Goal: Transaction & Acquisition: Purchase product/service

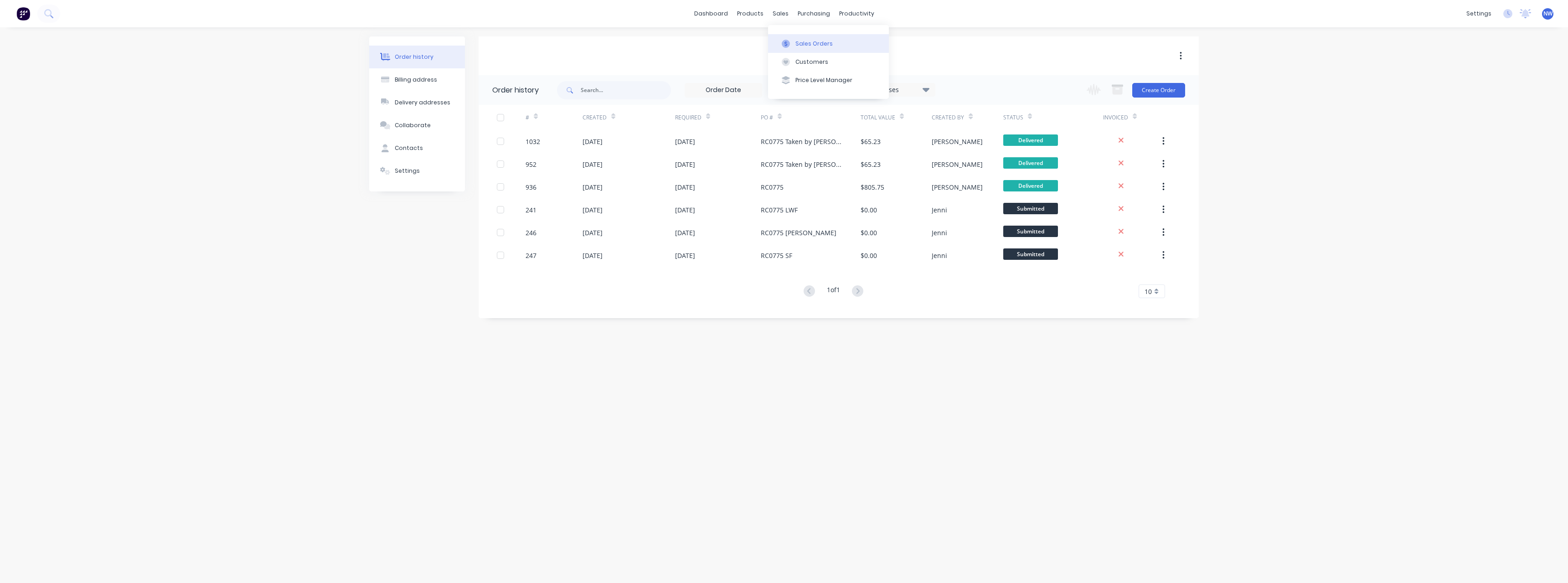
click at [814, 46] on div "Sales Orders" at bounding box center [814, 43] width 37 height 8
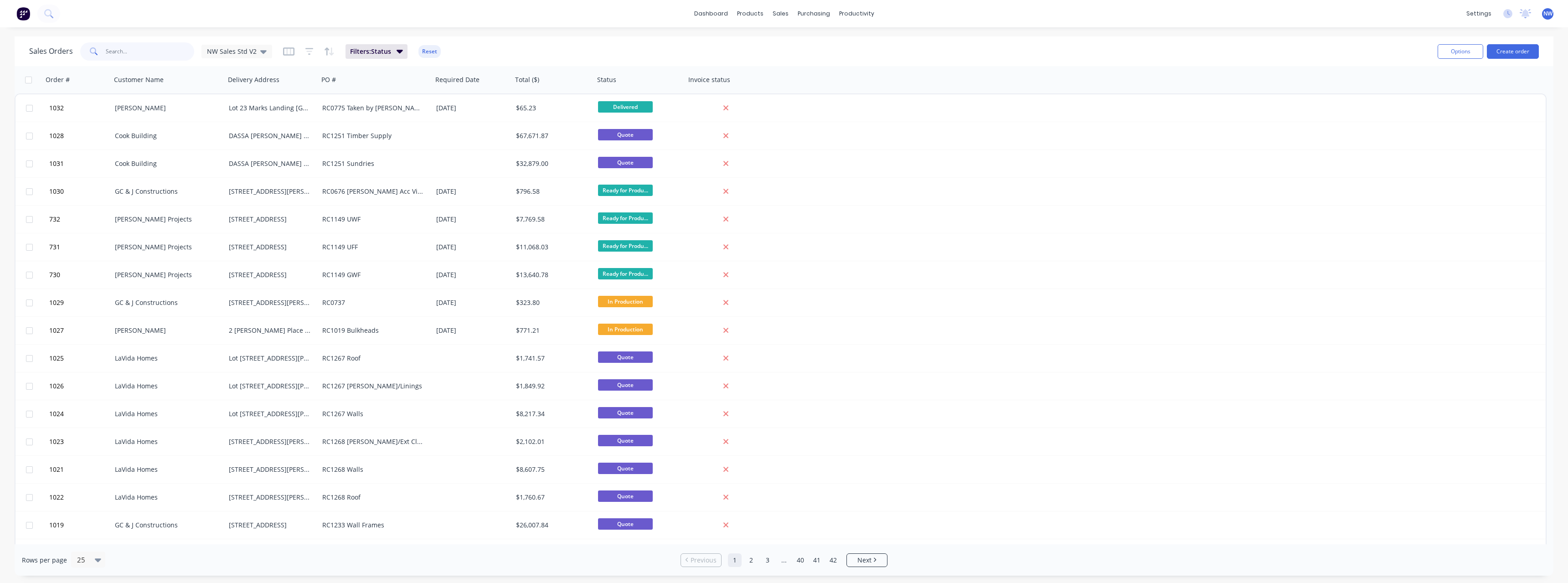
click at [121, 54] on input "text" at bounding box center [150, 52] width 89 height 18
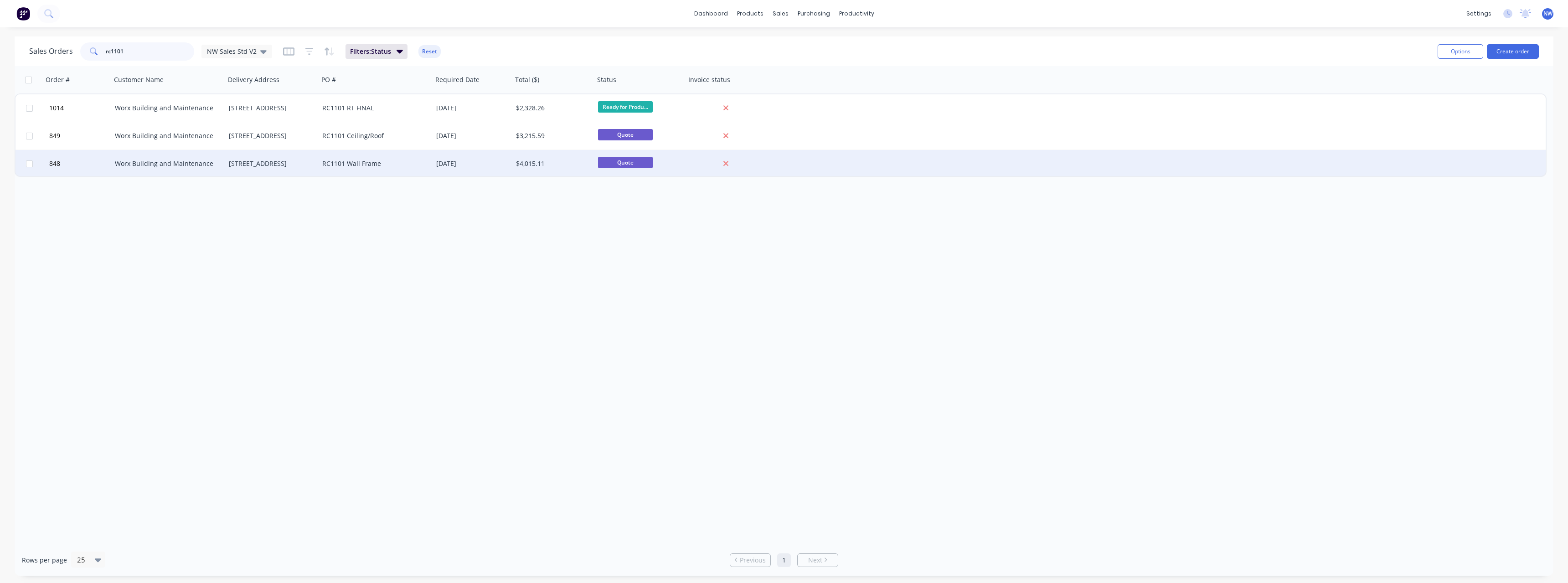
type input "rc1101"
click at [620, 164] on span "Quote" at bounding box center [625, 162] width 55 height 12
click at [357, 172] on div "RC1101 Wall Frame" at bounding box center [375, 163] width 114 height 27
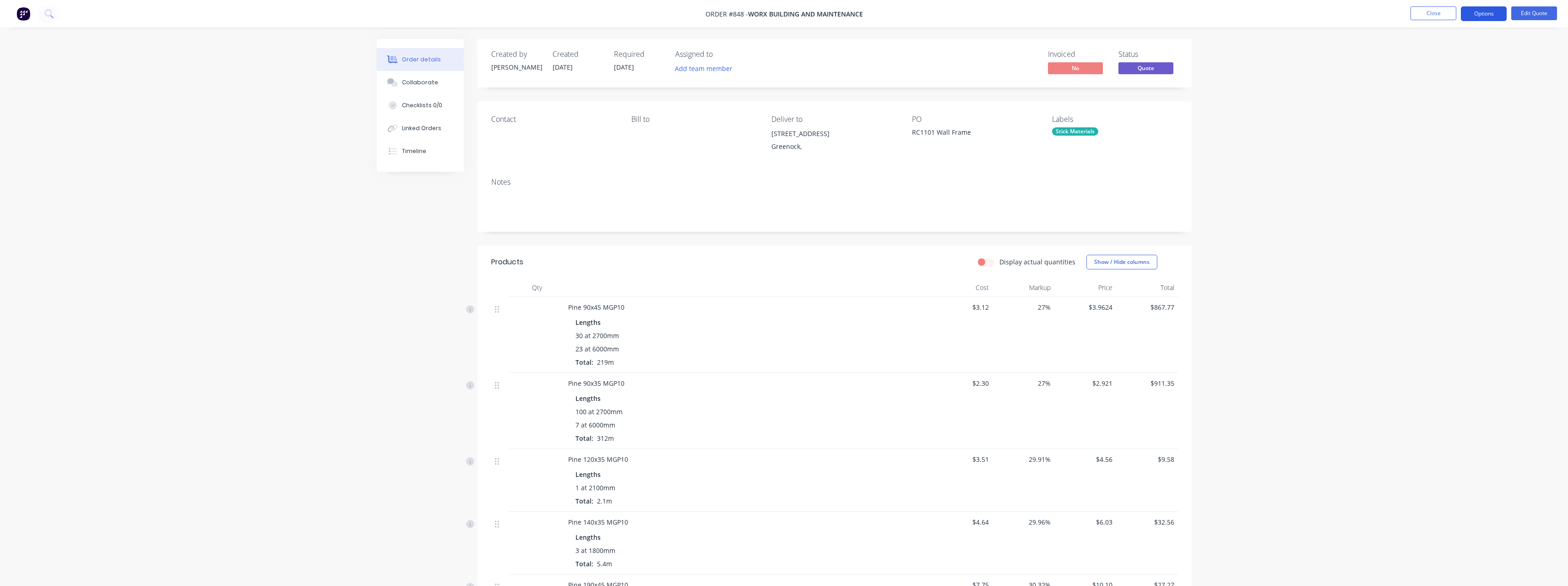
click at [1485, 17] on button "Options" at bounding box center [1484, 13] width 46 height 15
click at [1455, 108] on div "Convert to Order" at bounding box center [1456, 111] width 84 height 13
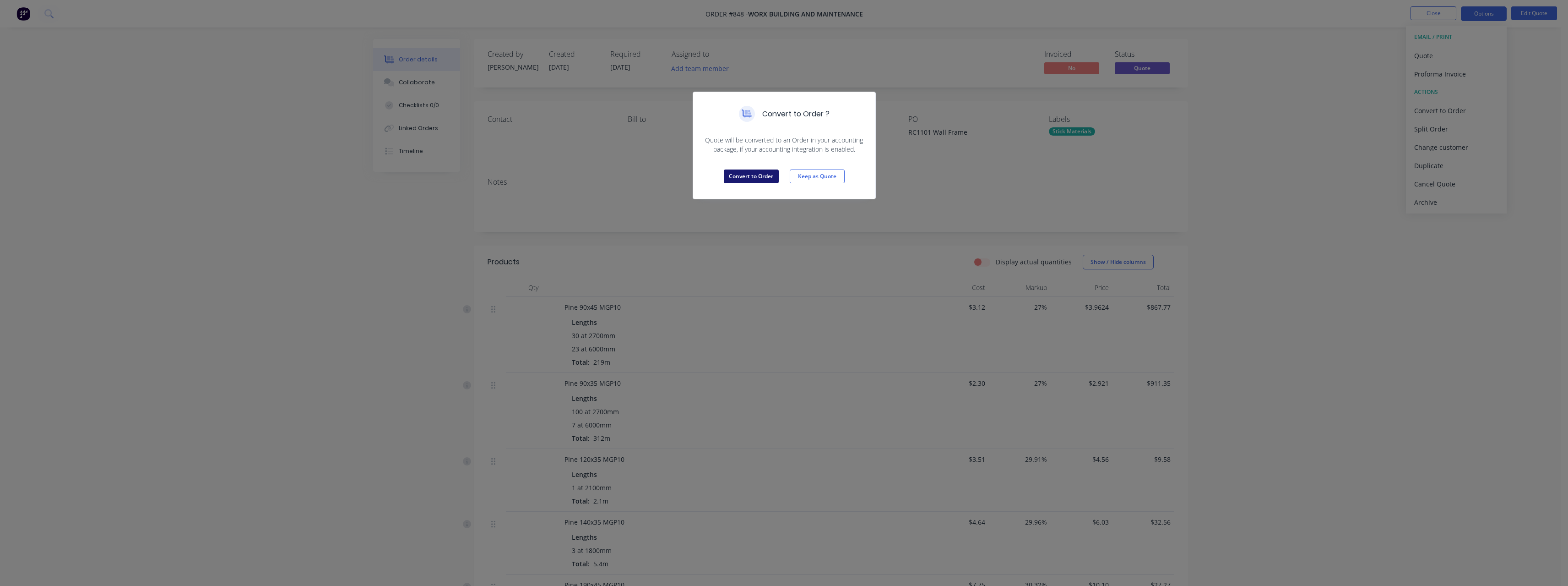
click at [753, 176] on button "Convert to Order" at bounding box center [751, 176] width 55 height 13
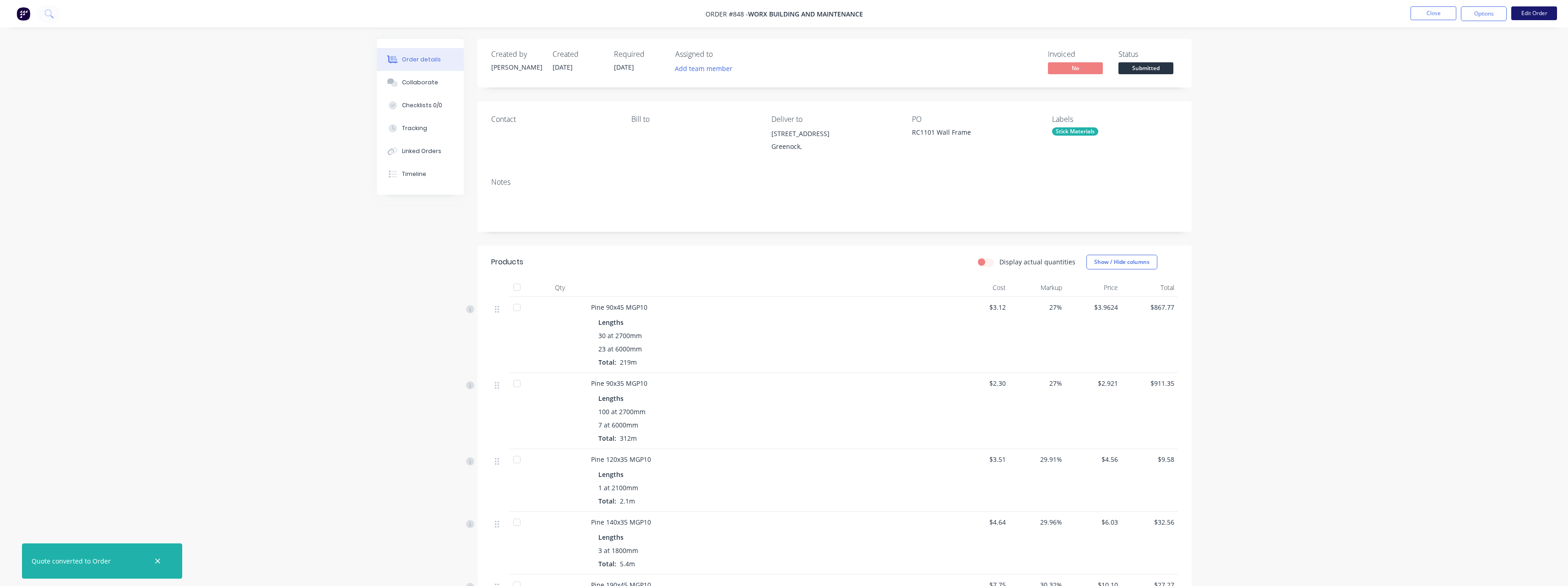
click at [1534, 13] on button "Edit Order" at bounding box center [1534, 13] width 46 height 13
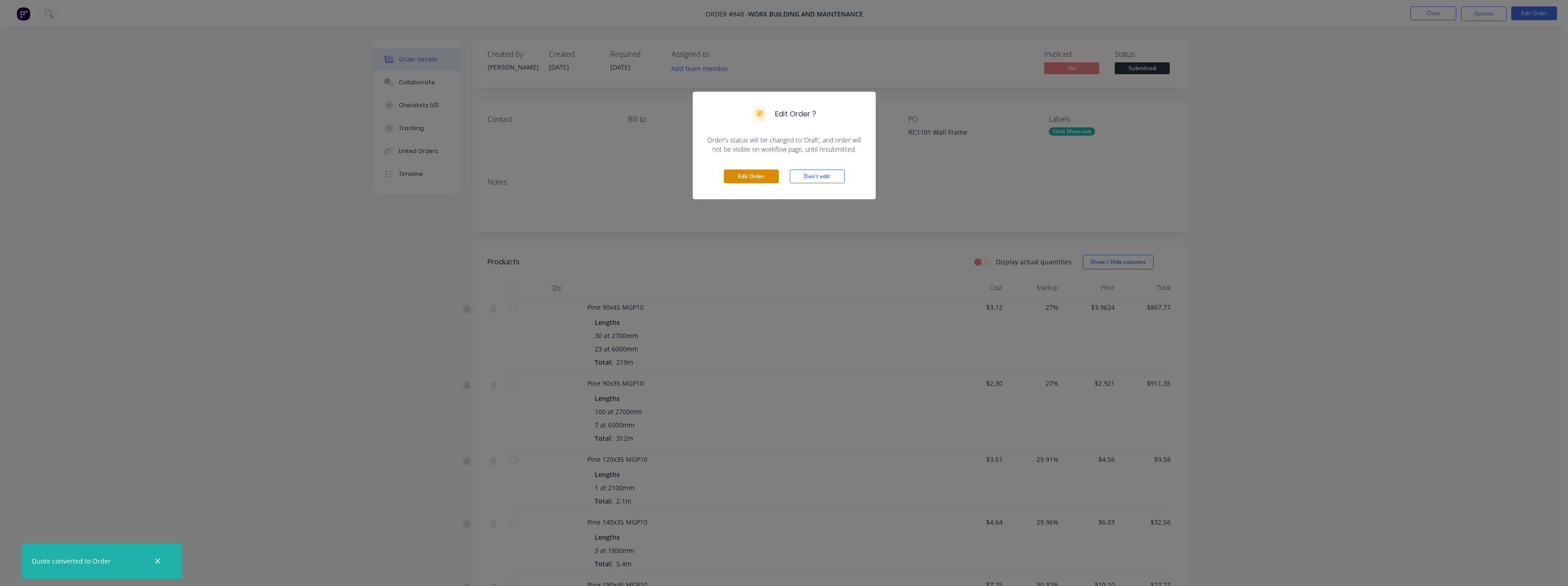
click at [762, 176] on button "Edit Order" at bounding box center [751, 176] width 55 height 13
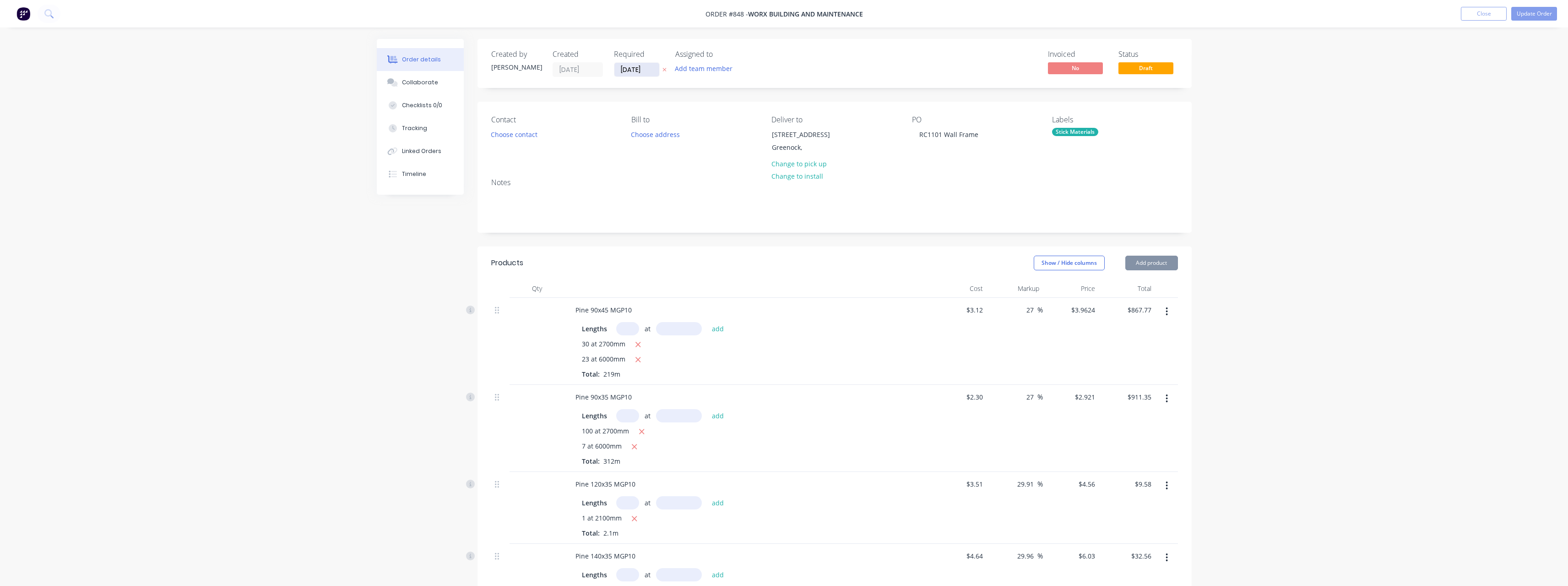
click at [647, 67] on input "[DATE]" at bounding box center [636, 70] width 45 height 13
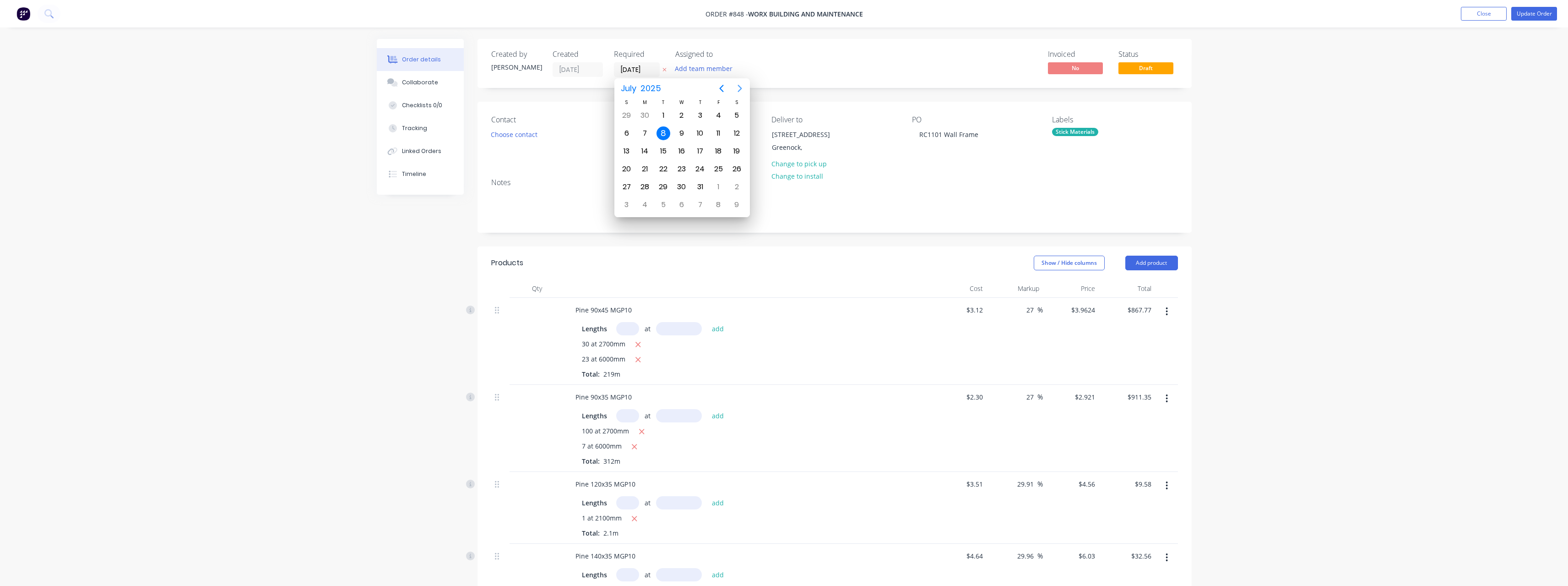
click at [742, 90] on icon "Next page" at bounding box center [740, 89] width 11 height 11
click at [663, 135] on div "9" at bounding box center [663, 133] width 13 height 13
type input "[DATE]"
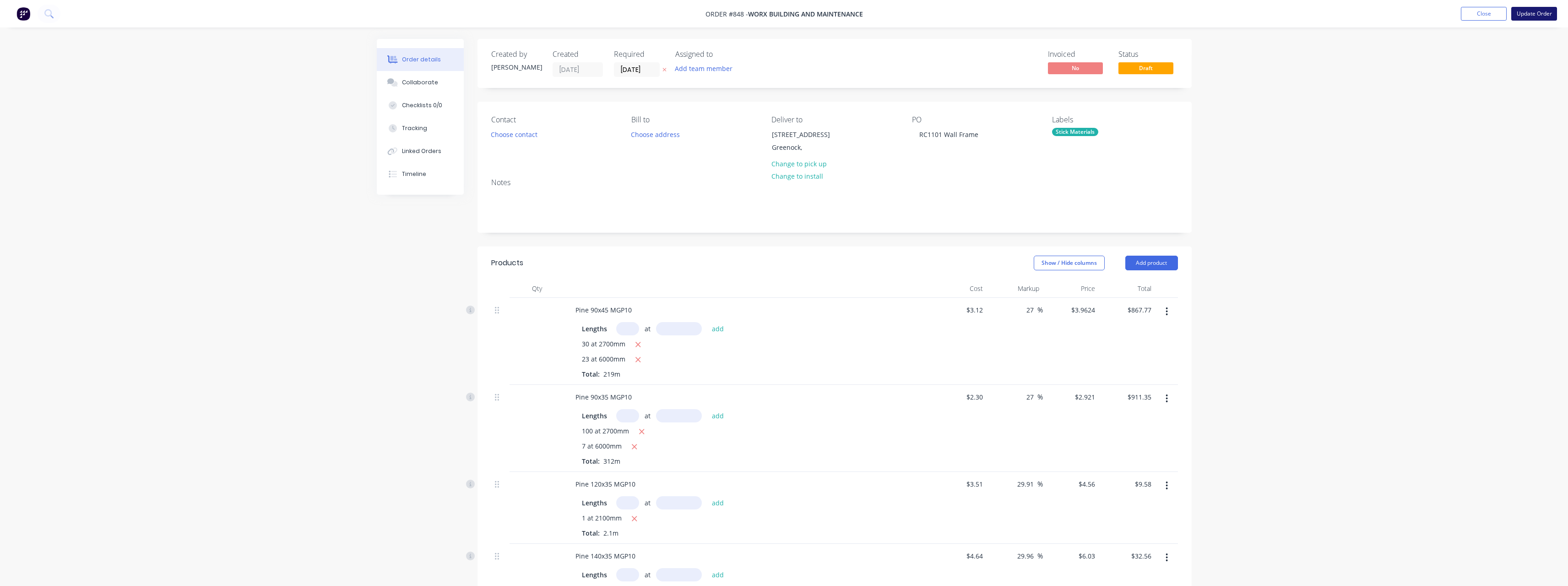
click at [1528, 13] on button "Update Order" at bounding box center [1534, 13] width 46 height 13
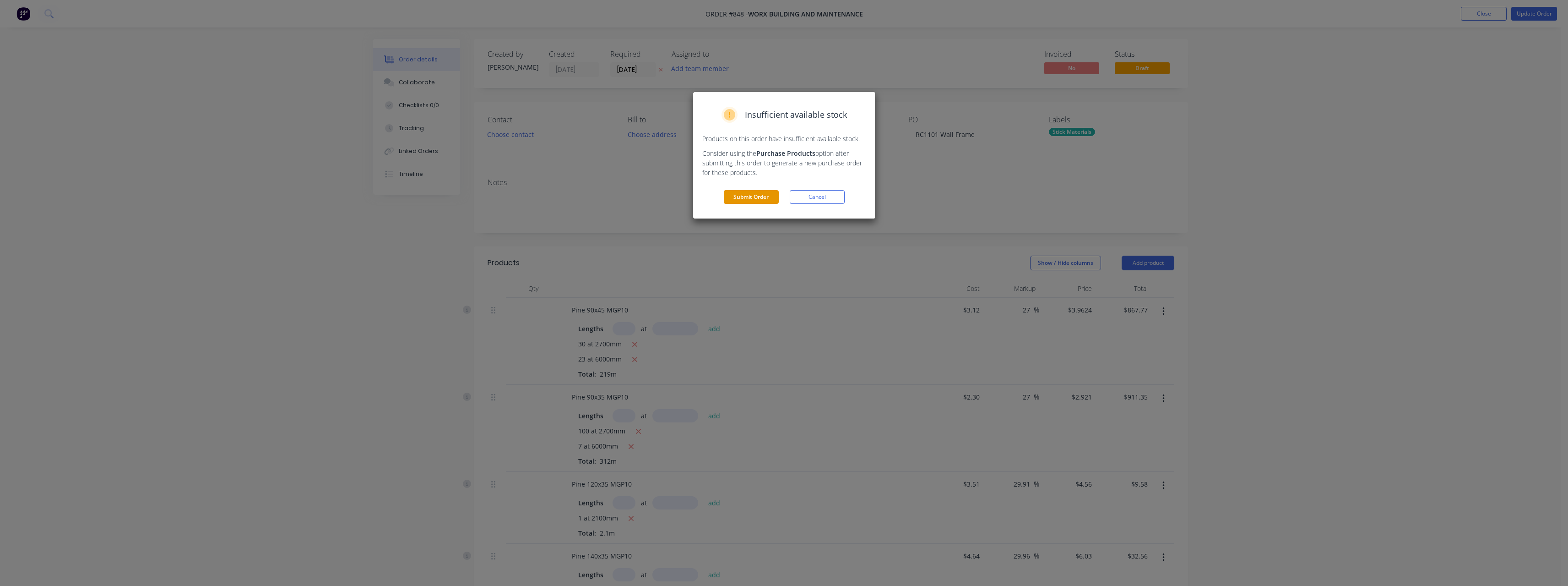
click at [735, 196] on button "Submit Order" at bounding box center [751, 197] width 55 height 13
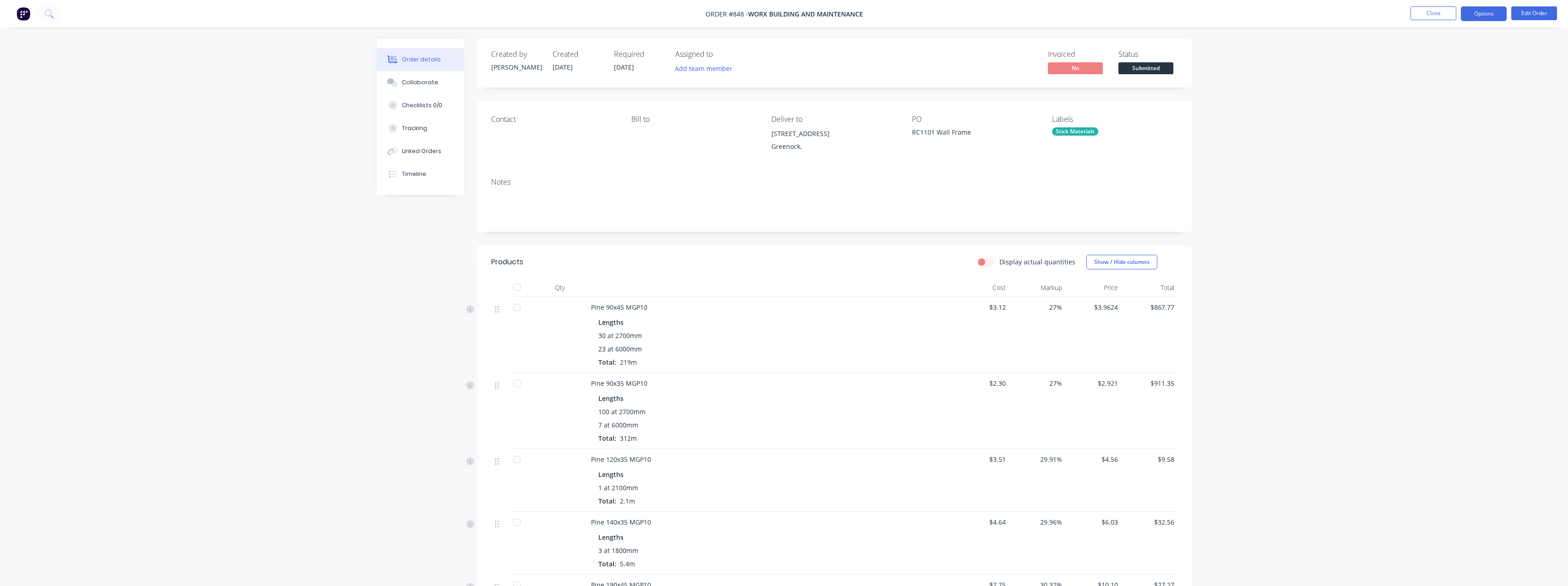
click at [1473, 12] on button "Options" at bounding box center [1484, 13] width 46 height 15
click at [1459, 110] on div "Work Order" at bounding box center [1456, 111] width 84 height 13
click at [1435, 88] on div "Without pricing" at bounding box center [1456, 92] width 84 height 13
click at [1152, 69] on span "Submitted" at bounding box center [1146, 68] width 55 height 12
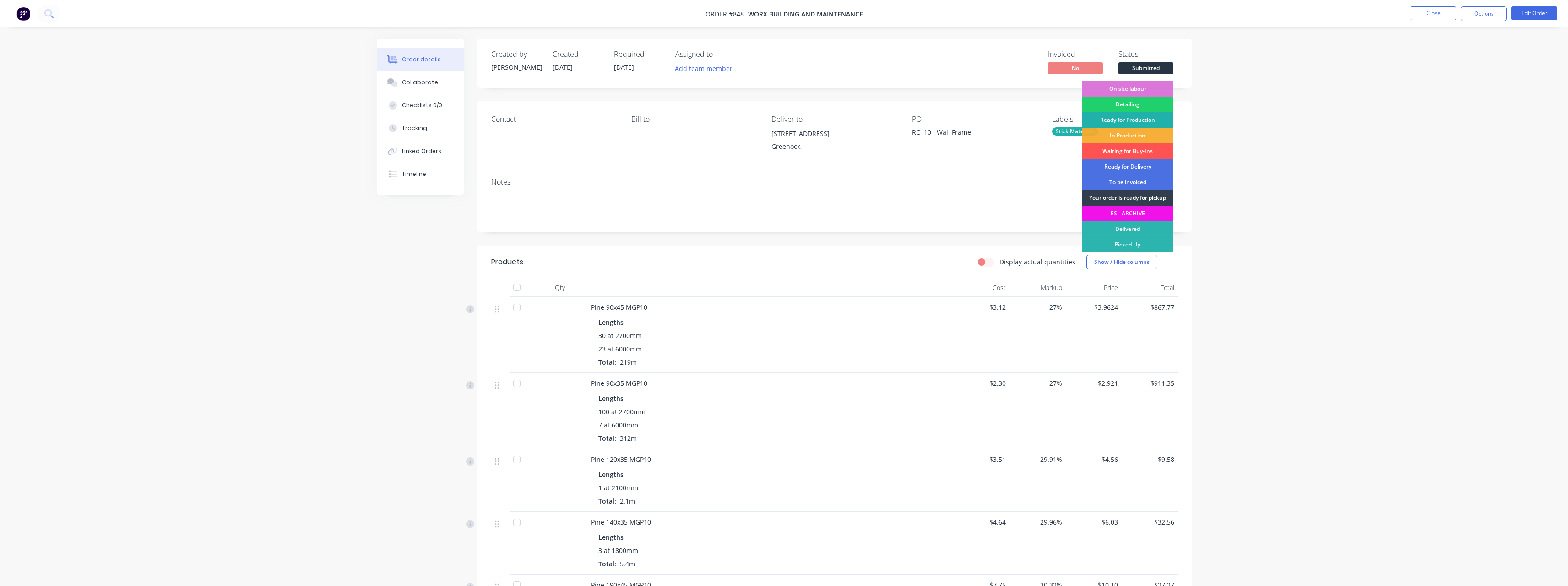
click at [1125, 114] on div "Ready for Production" at bounding box center [1128, 119] width 92 height 15
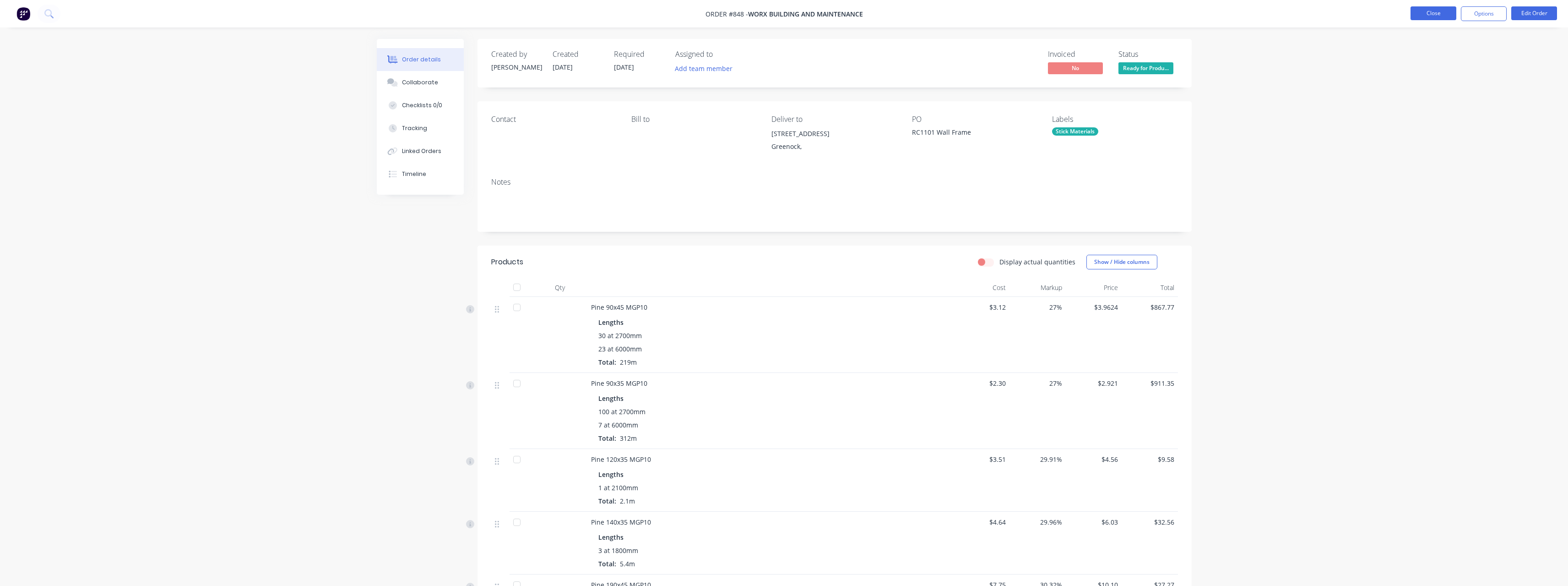
click at [1438, 18] on button "Close" at bounding box center [1433, 13] width 46 height 13
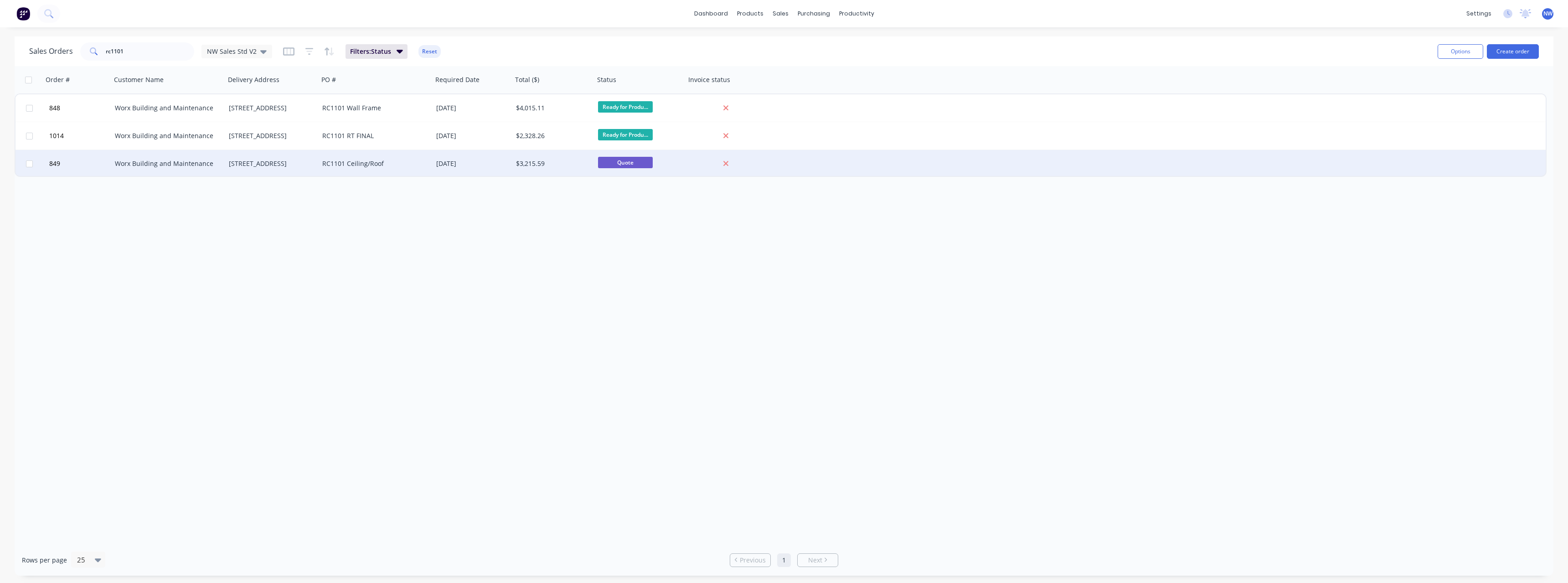
click at [490, 168] on div "[DATE]" at bounding box center [472, 163] width 80 height 27
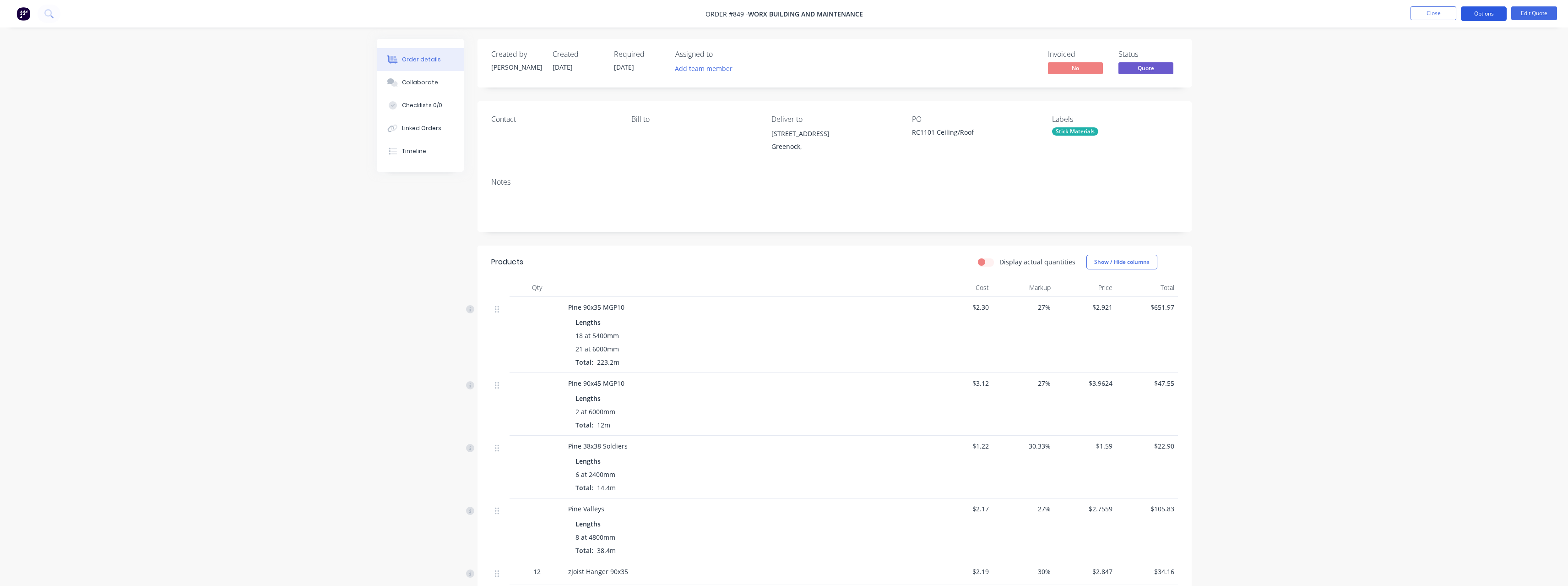
click at [1490, 17] on button "Options" at bounding box center [1484, 13] width 46 height 15
click at [1456, 110] on div "Convert to Order" at bounding box center [1456, 111] width 84 height 13
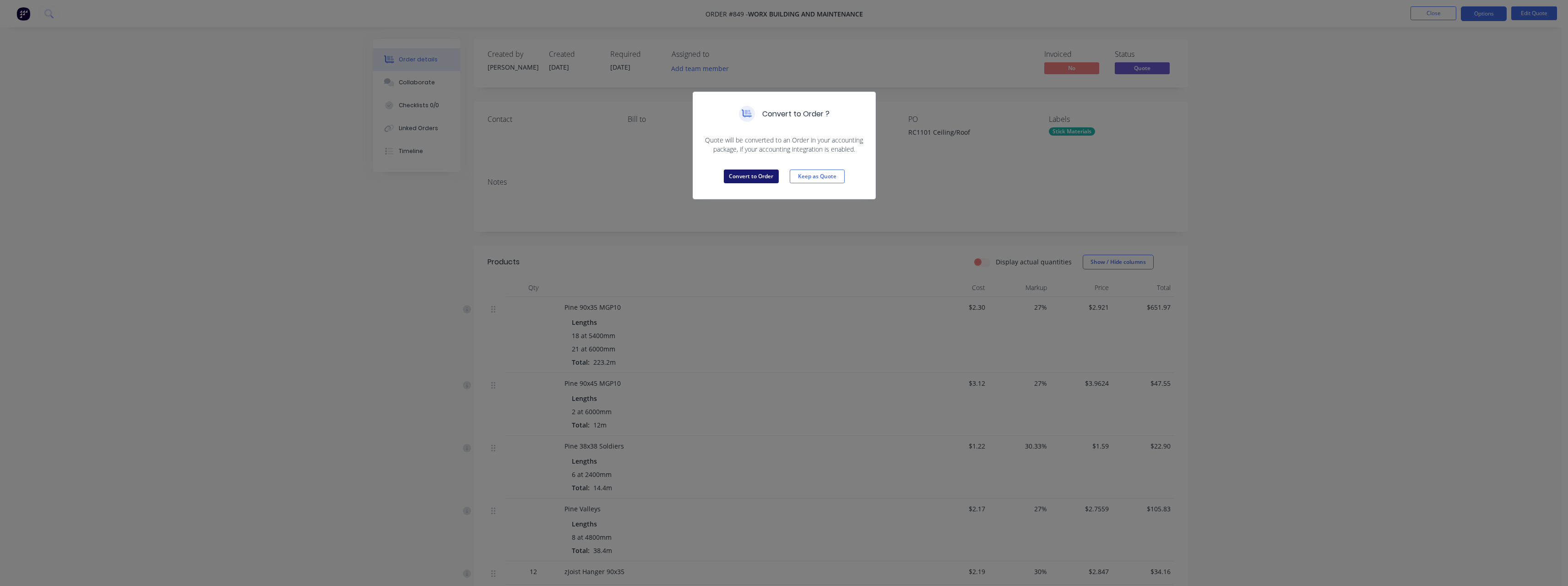
click at [759, 177] on button "Convert to Order" at bounding box center [751, 176] width 55 height 13
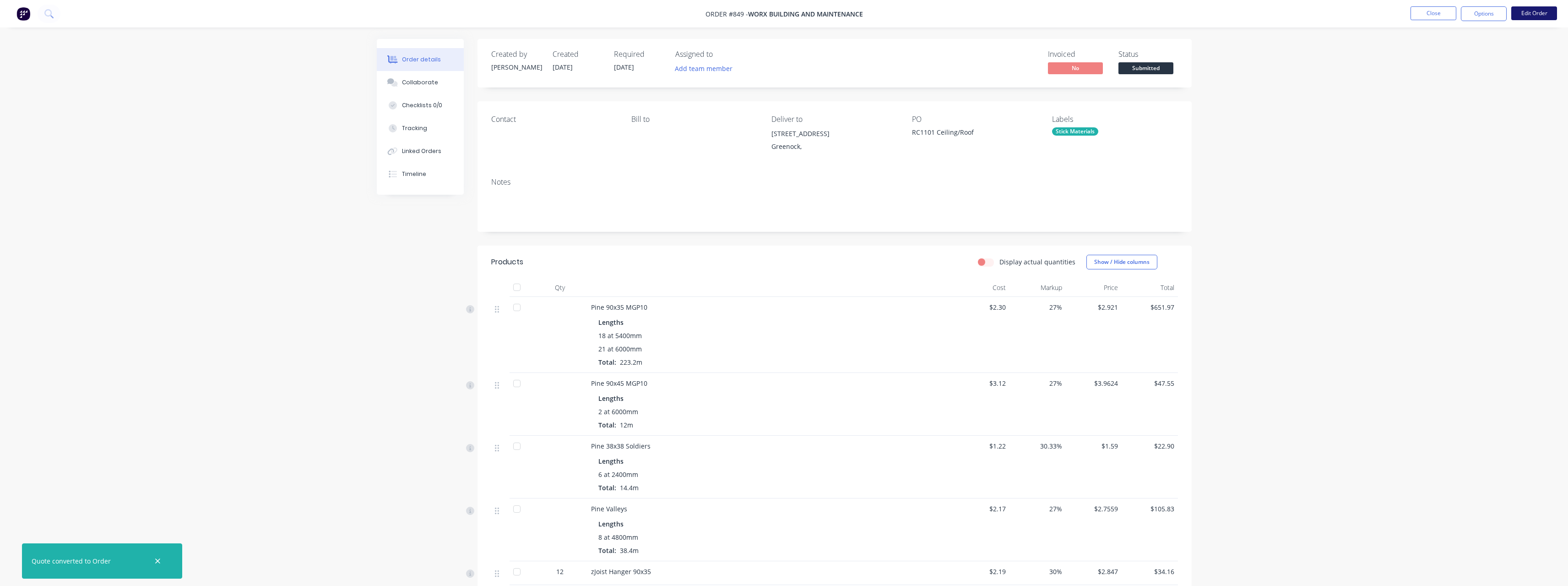
click at [1531, 13] on button "Edit Order" at bounding box center [1534, 13] width 46 height 13
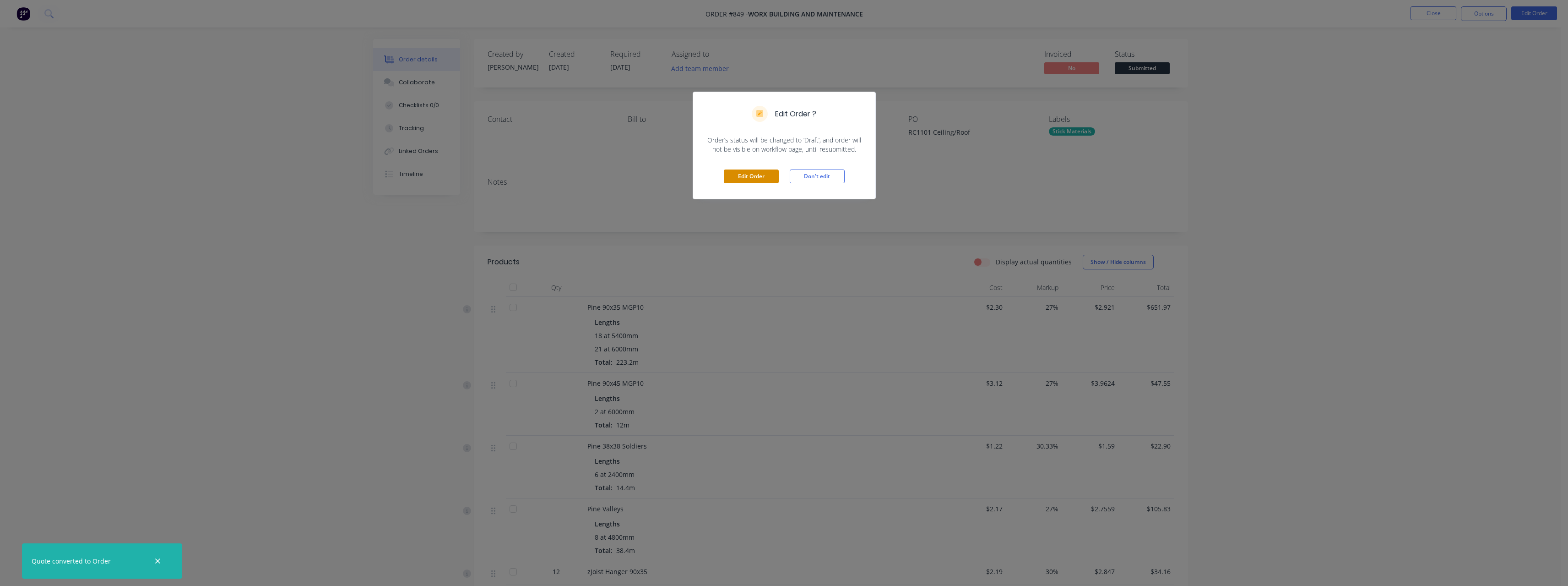
click at [754, 176] on button "Edit Order" at bounding box center [751, 176] width 55 height 13
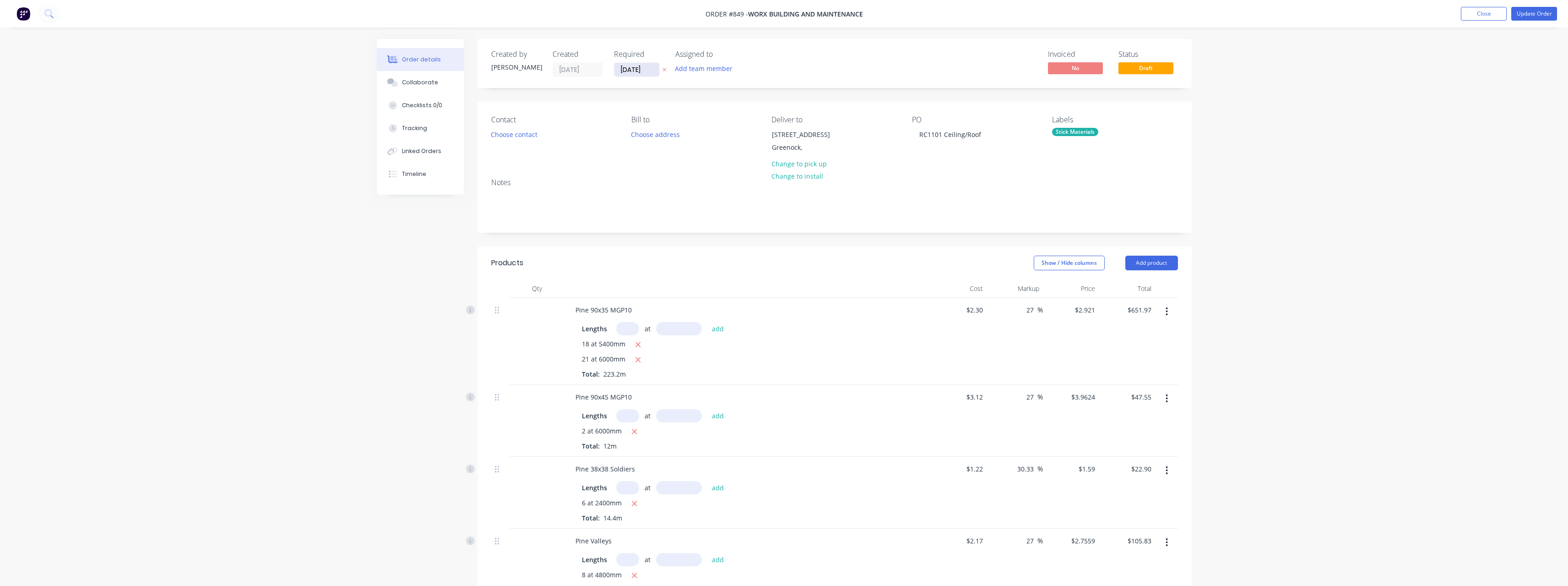
click at [655, 70] on input "[DATE]" at bounding box center [636, 70] width 45 height 13
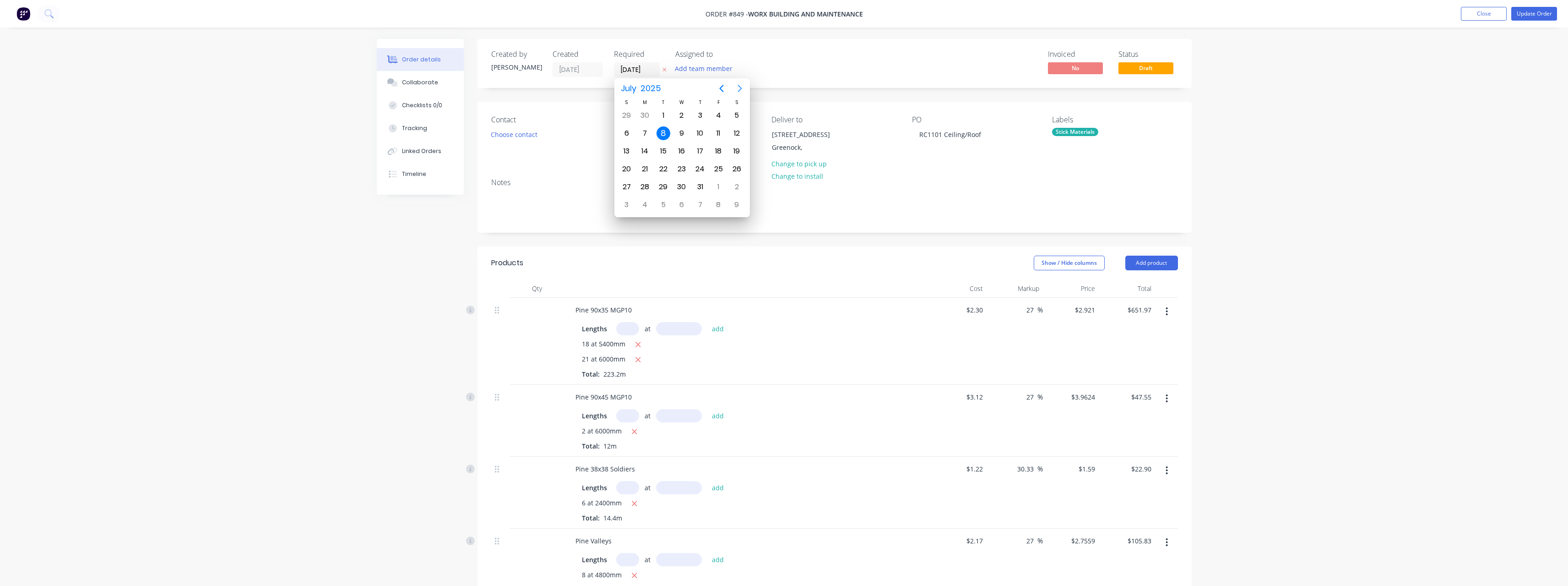
click at [738, 88] on icon "Next page" at bounding box center [740, 89] width 11 height 11
click at [666, 131] on div "9" at bounding box center [663, 133] width 13 height 13
type input "[DATE]"
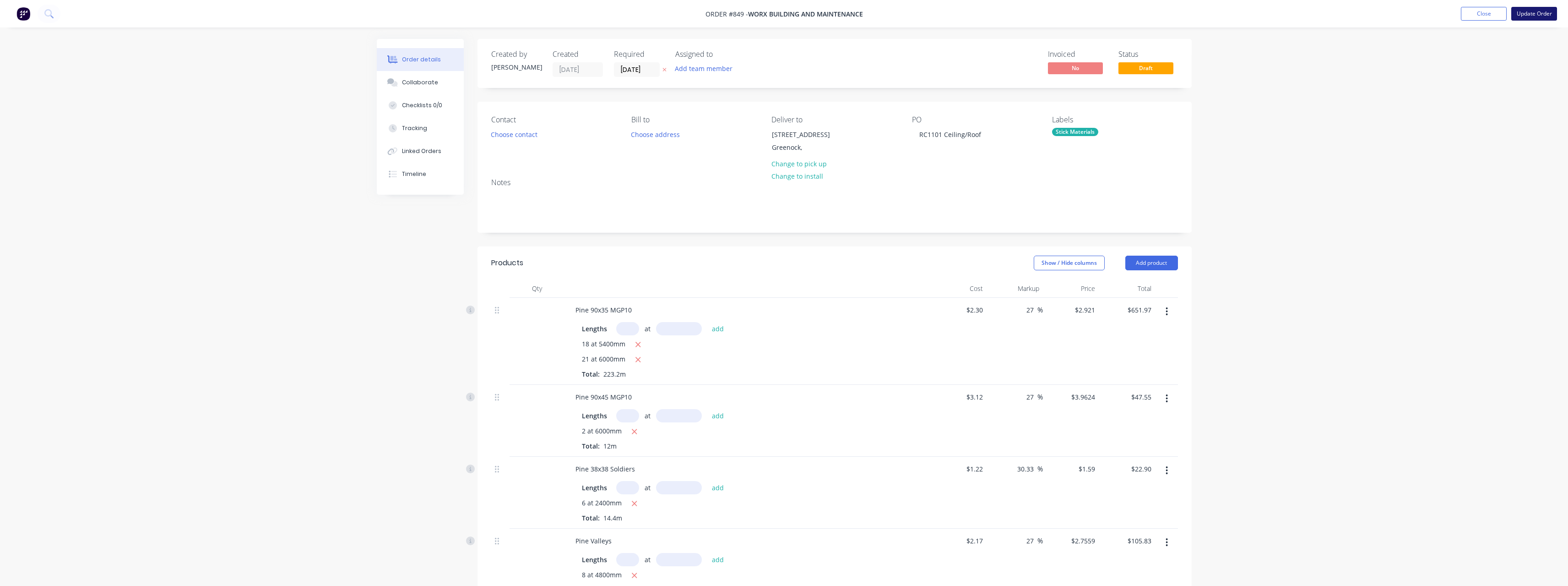
click at [1528, 12] on button "Update Order" at bounding box center [1534, 13] width 46 height 13
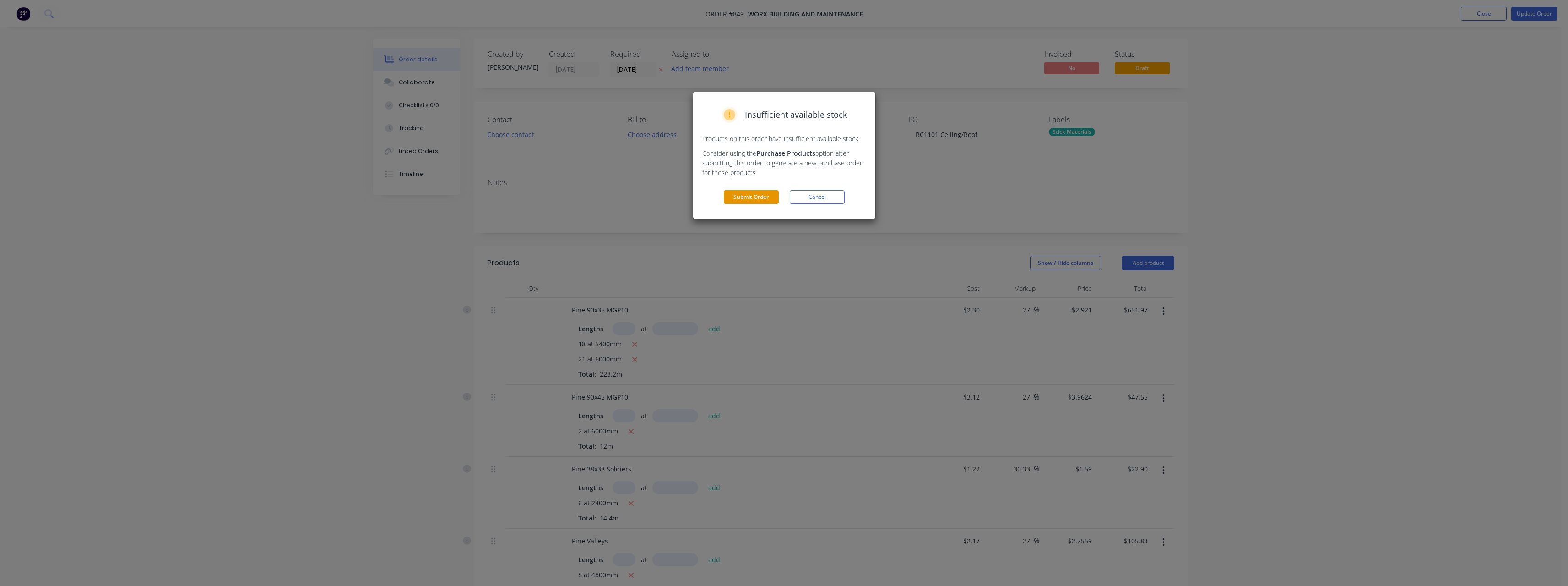
click at [757, 196] on button "Submit Order" at bounding box center [751, 197] width 55 height 13
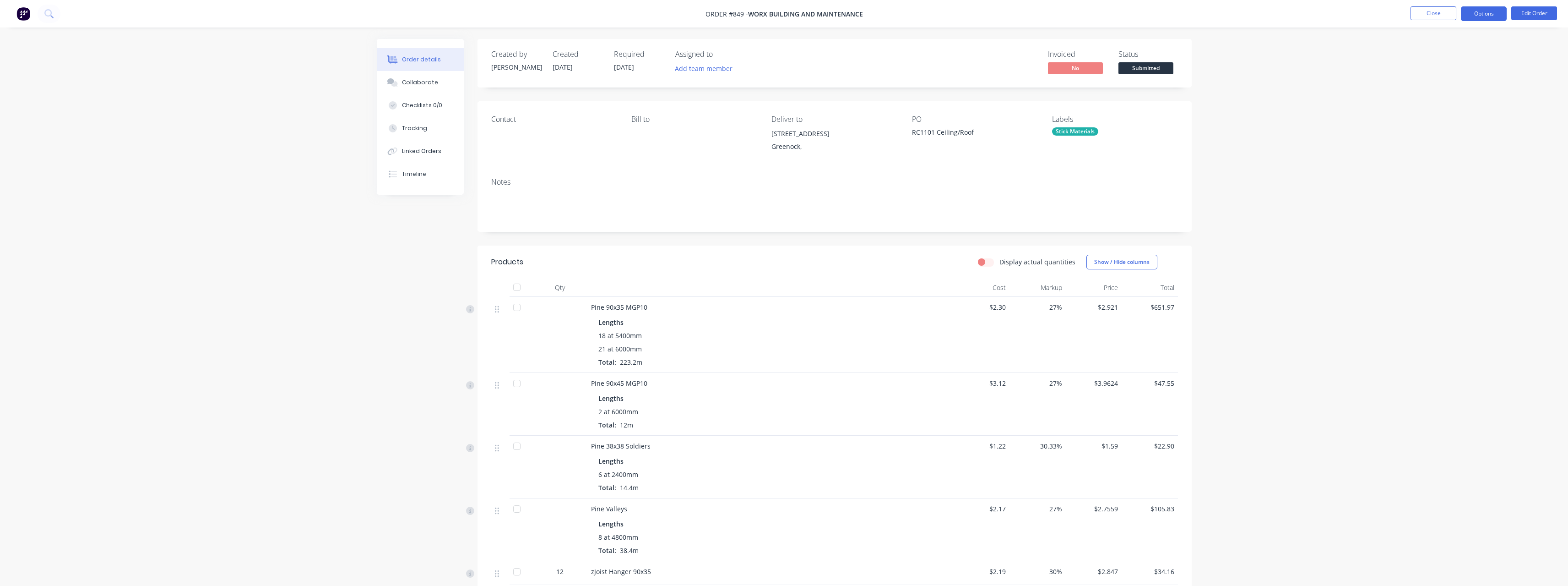
click at [1484, 15] on button "Options" at bounding box center [1484, 13] width 46 height 15
click at [1460, 105] on div "Work Order" at bounding box center [1456, 111] width 84 height 13
click at [1454, 94] on div "Without pricing" at bounding box center [1456, 92] width 84 height 13
click at [1153, 68] on span "Submitted" at bounding box center [1146, 68] width 55 height 12
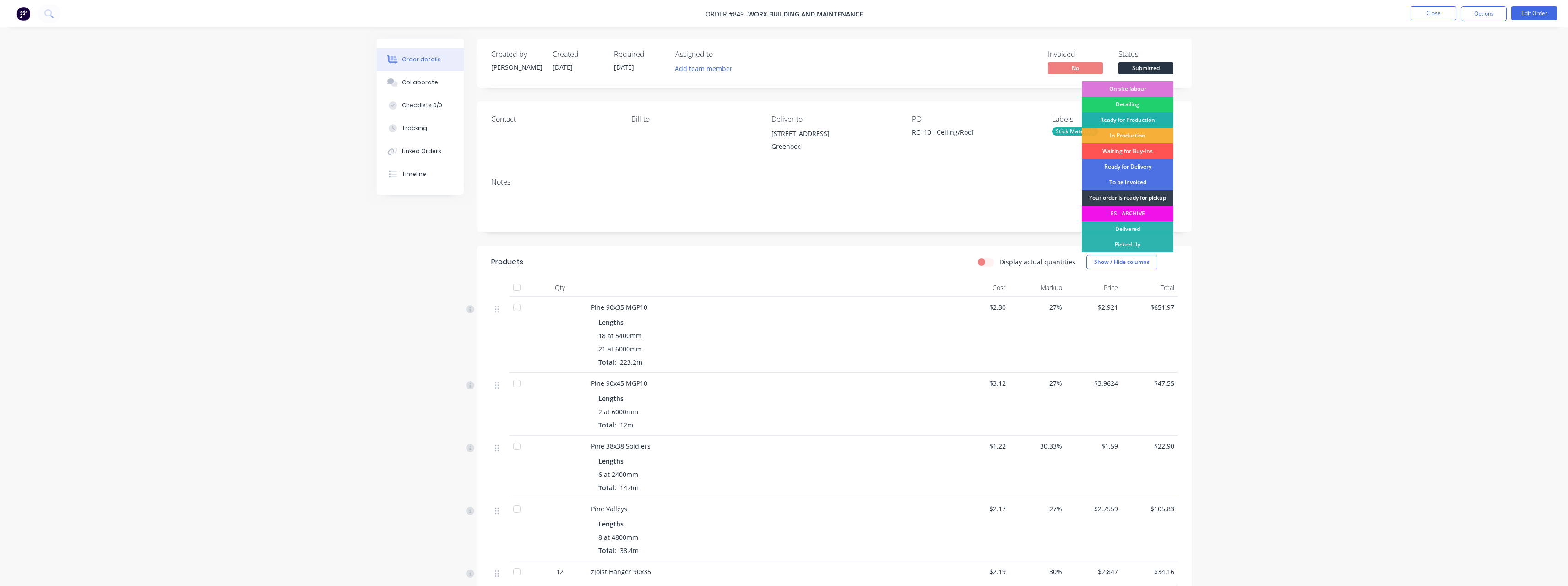
click at [1147, 118] on div "Ready for Production" at bounding box center [1128, 119] width 92 height 15
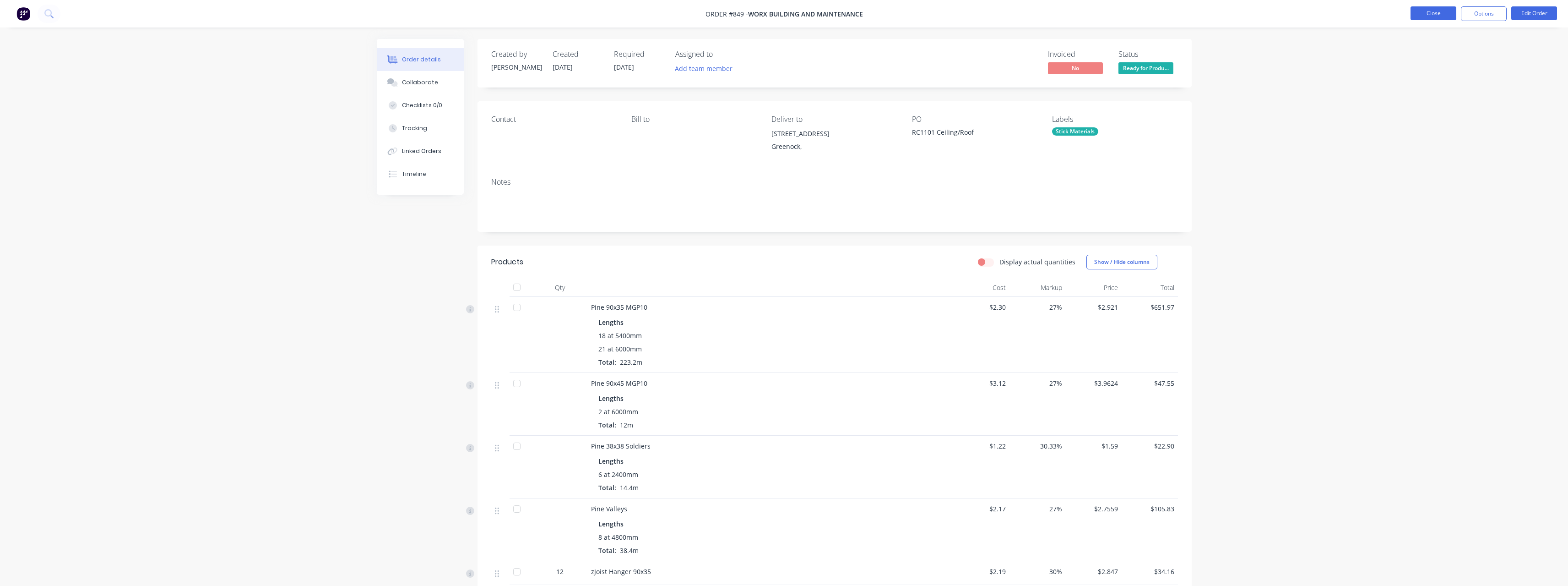
click at [1428, 15] on button "Close" at bounding box center [1433, 13] width 46 height 13
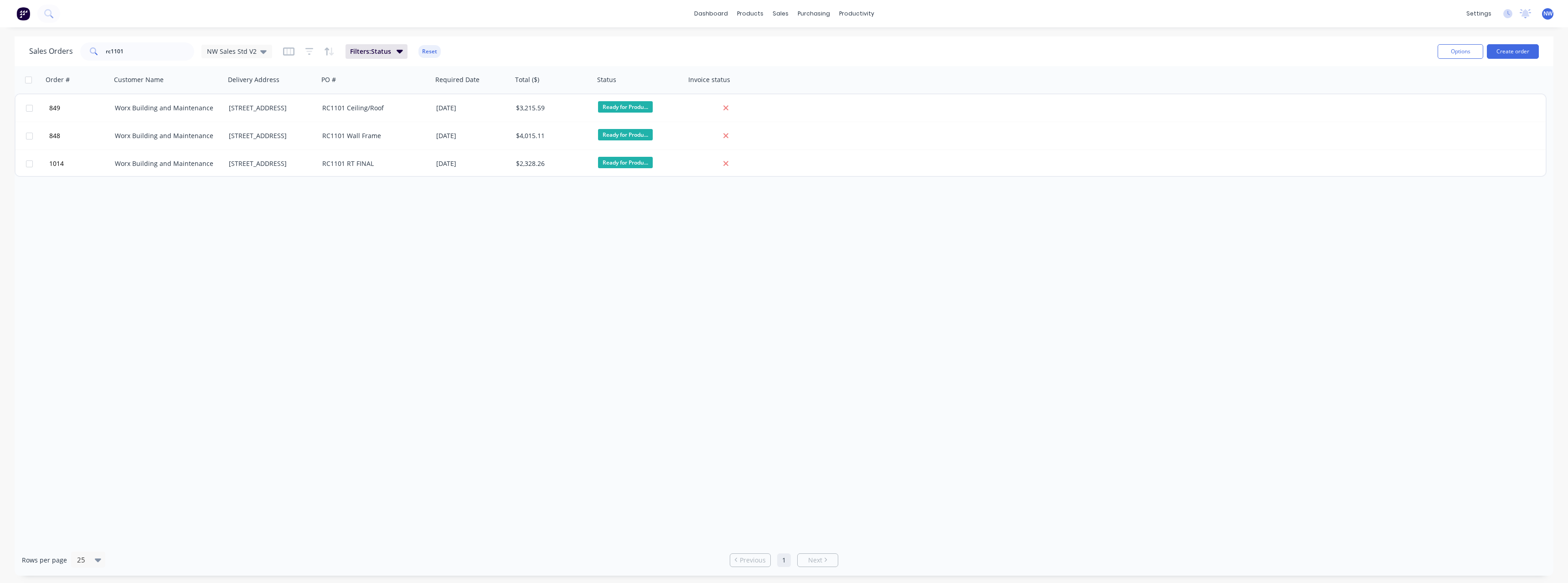
click at [340, 207] on div "Order # Customer Name Delivery Address PO # Required Date Total ($) Status Invo…" at bounding box center [784, 305] width 1539 height 478
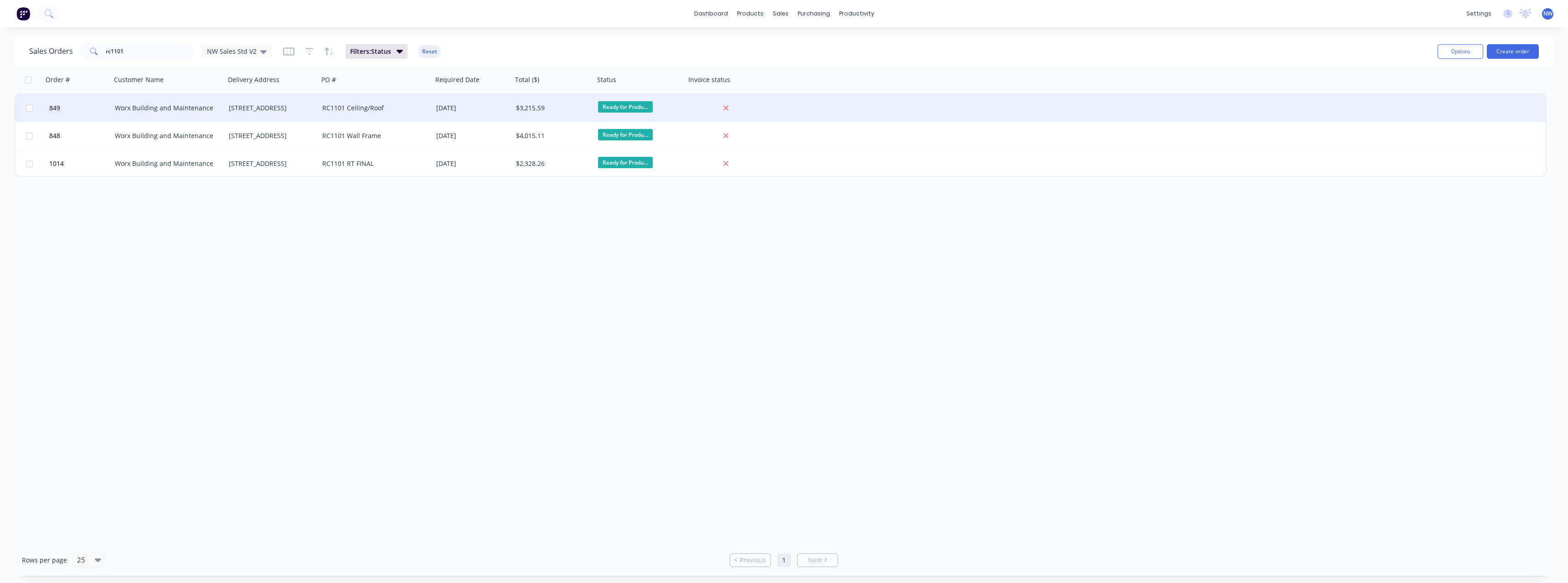
click at [390, 111] on div "RC1101 Ceiling/Roof" at bounding box center [373, 108] width 101 height 9
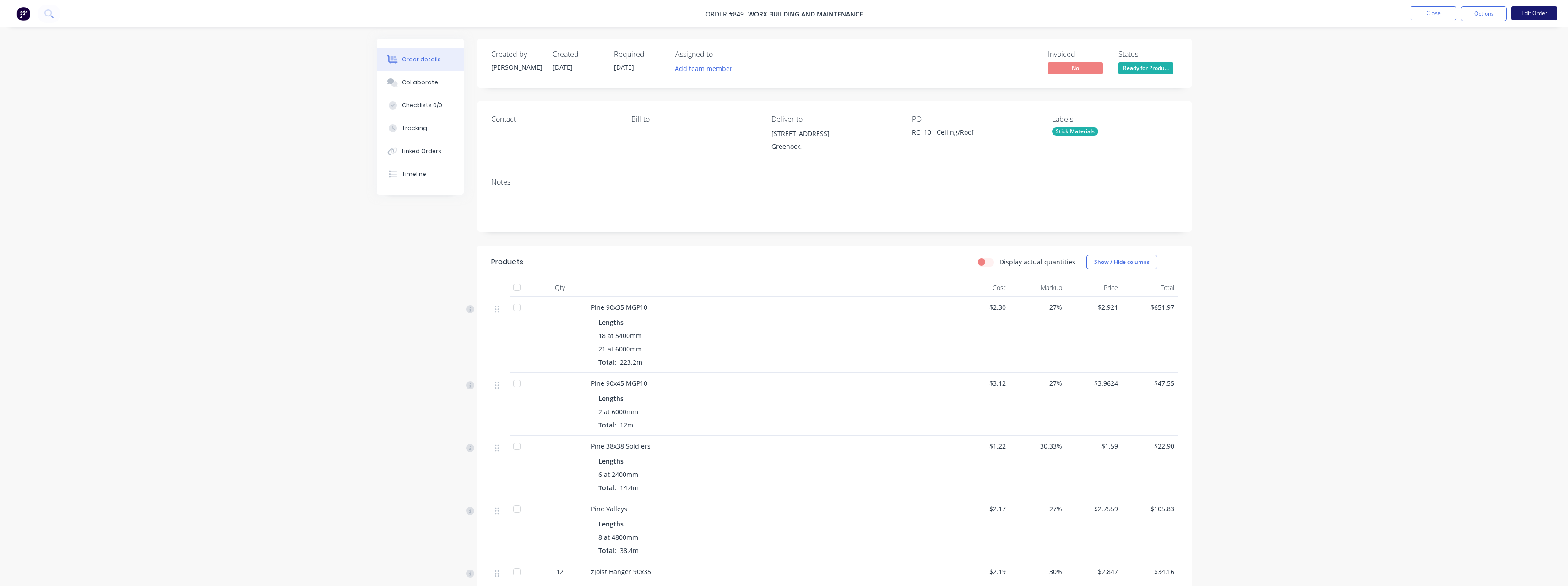
click at [1537, 15] on button "Edit Order" at bounding box center [1534, 13] width 46 height 13
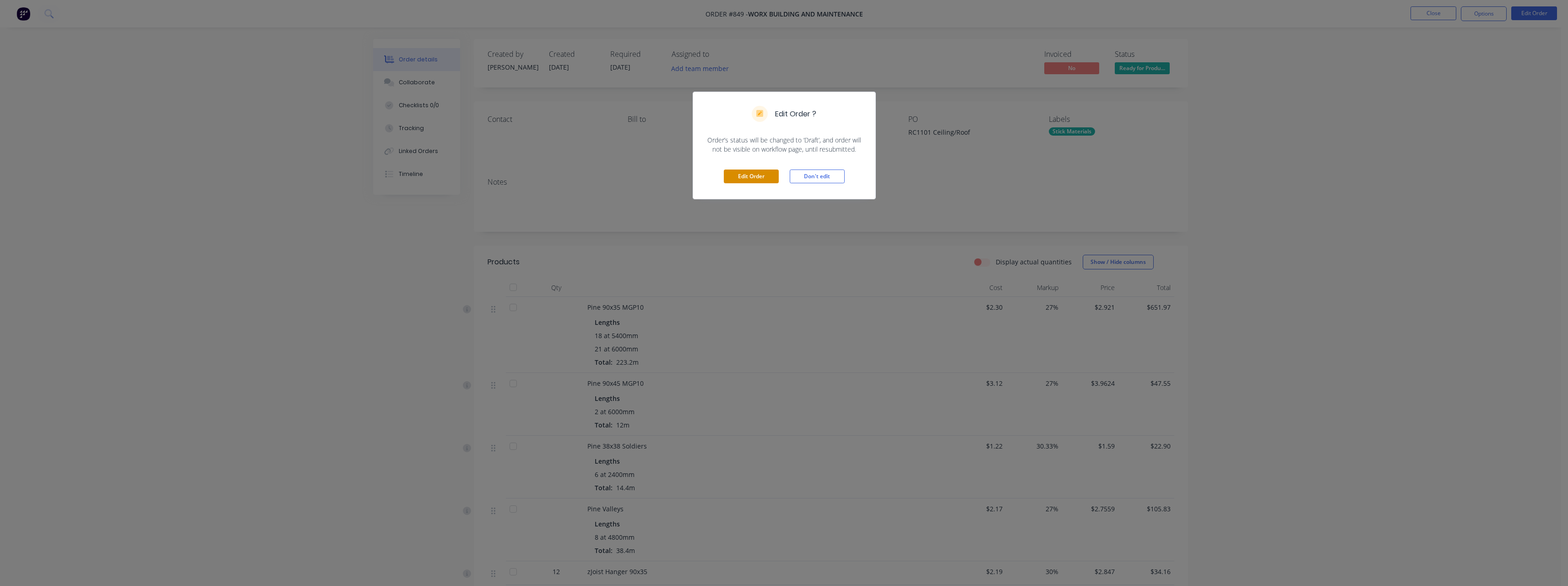
click at [765, 174] on button "Edit Order" at bounding box center [751, 176] width 55 height 13
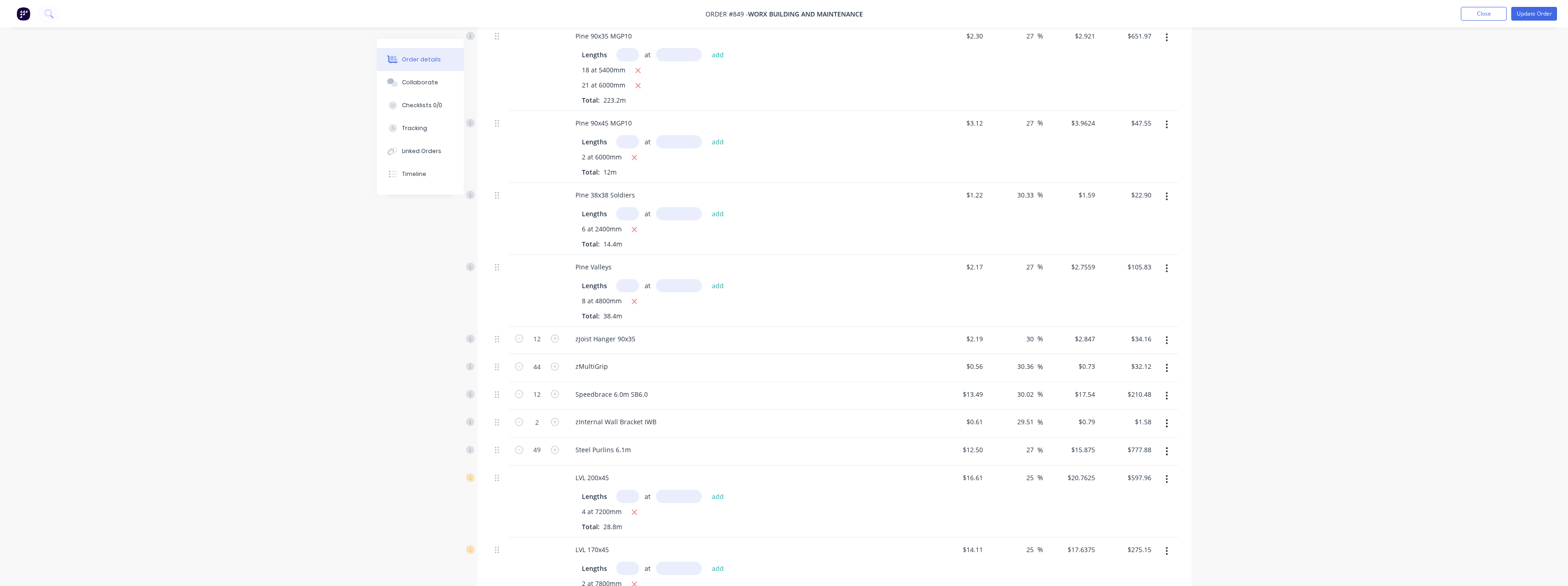
scroll to position [275, 0]
click at [558, 418] on icon "button" at bounding box center [554, 420] width 8 height 8
type input "3"
type input "$2.37"
click at [558, 418] on icon "button" at bounding box center [554, 420] width 8 height 8
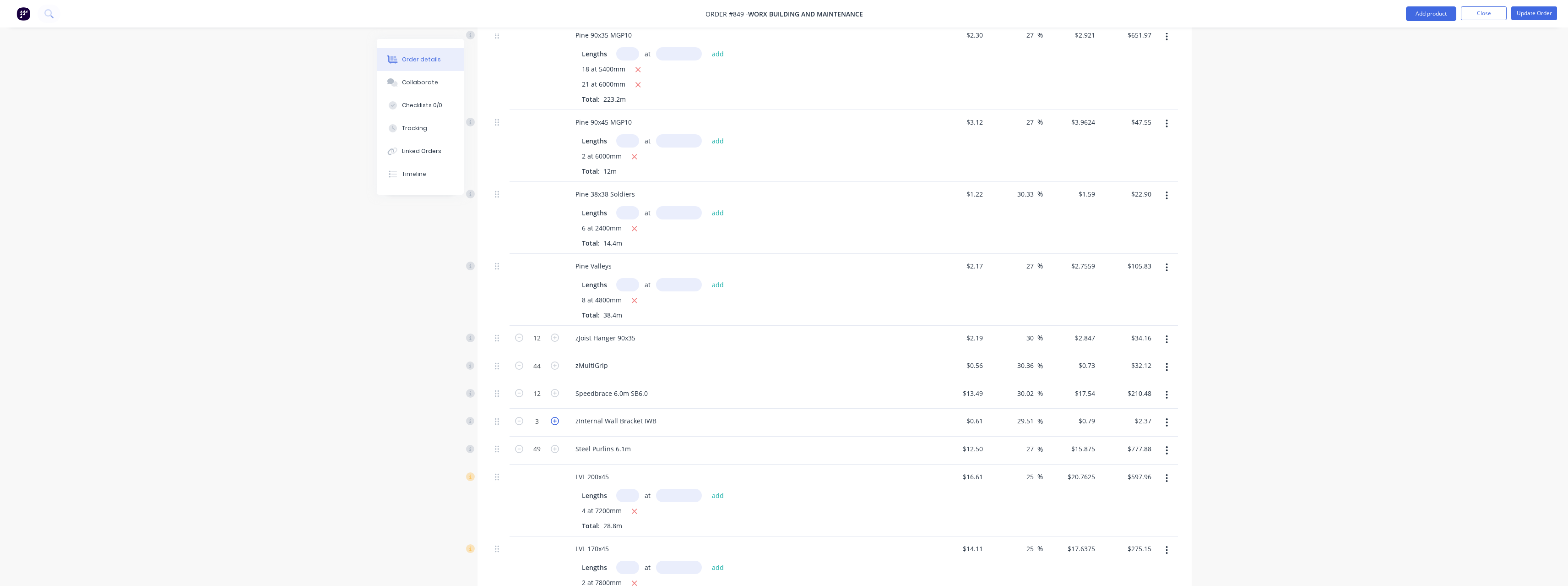
type input "4"
type input "$3.16"
click at [558, 418] on icon "button" at bounding box center [554, 420] width 8 height 8
type input "5"
type input "$3.95"
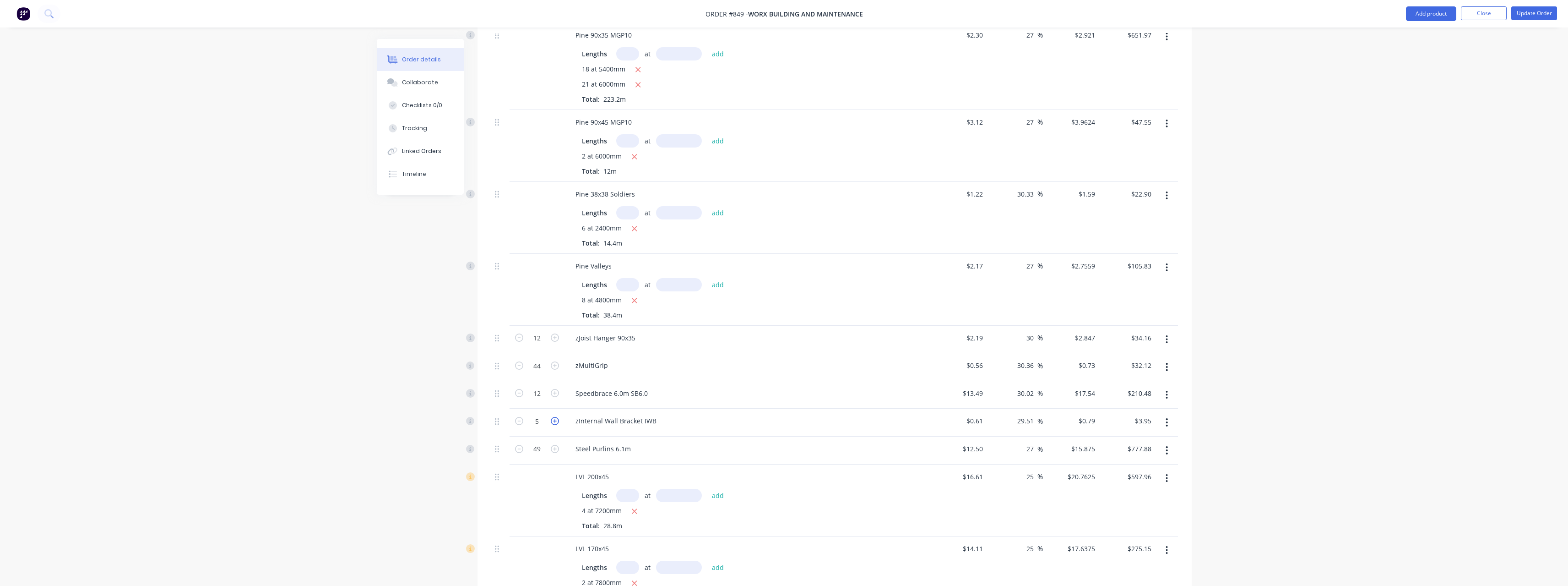
click at [558, 418] on icon "button" at bounding box center [554, 420] width 8 height 8
type input "6"
type input "$4.74"
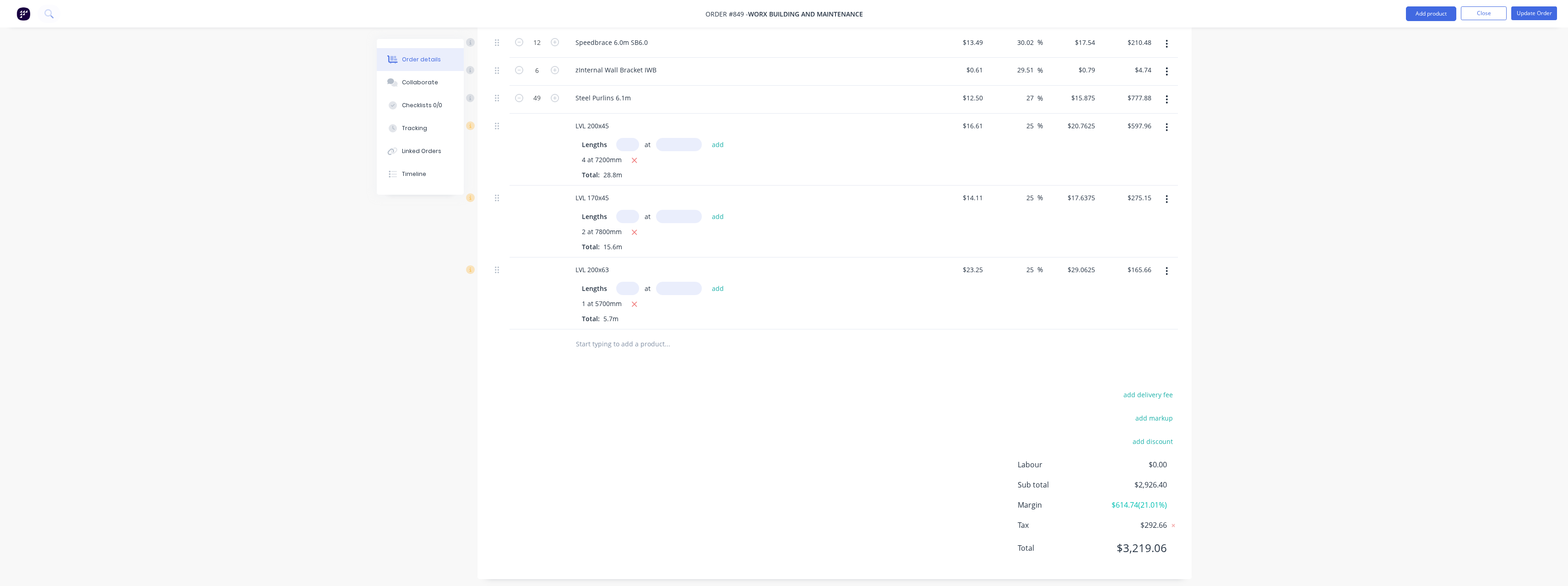
scroll to position [632, 0]
click at [619, 338] on input "text" at bounding box center [667, 337] width 183 height 18
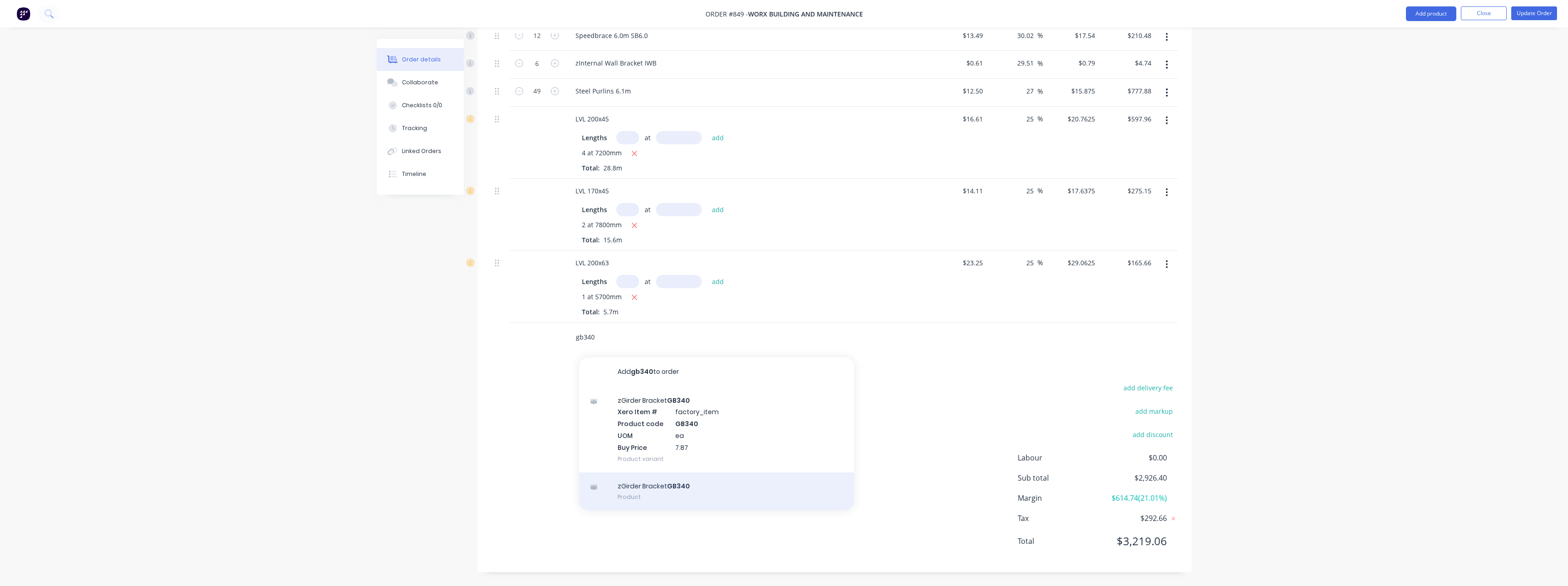
type input "gb340"
click at [672, 488] on div "zGirder Bracket GB340 Product" at bounding box center [716, 491] width 274 height 39
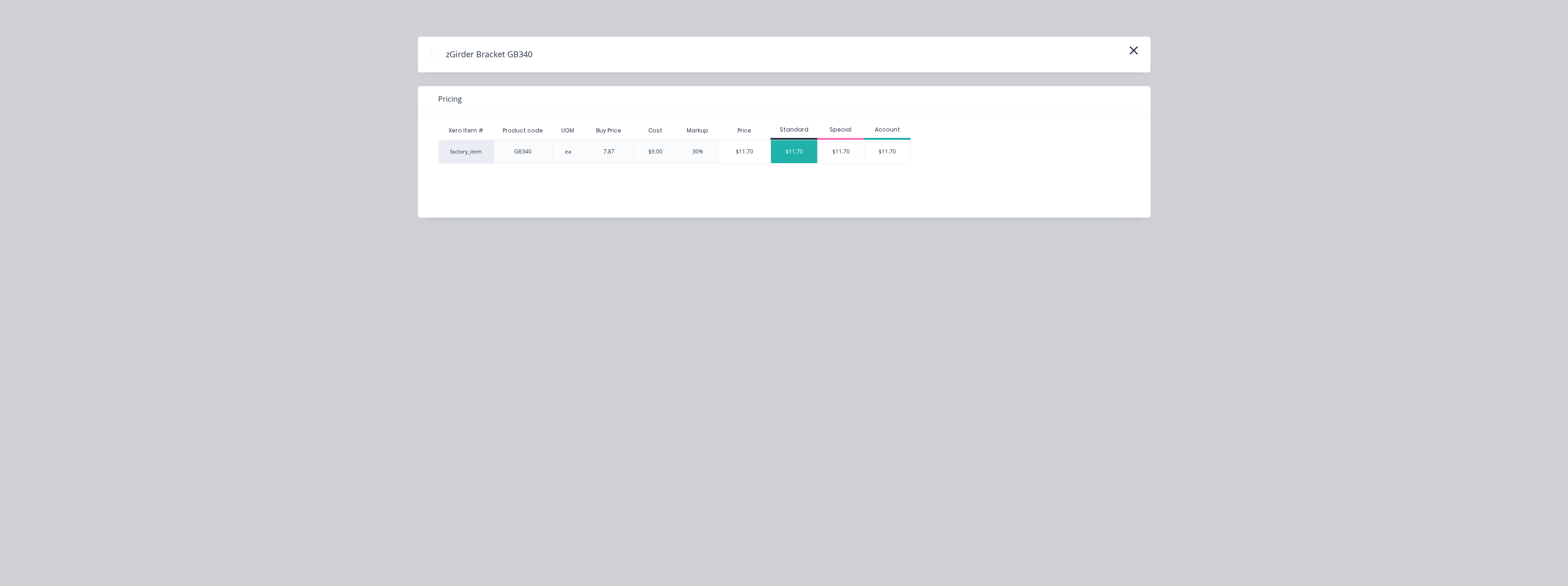
click at [784, 155] on div "$11.70" at bounding box center [794, 151] width 46 height 23
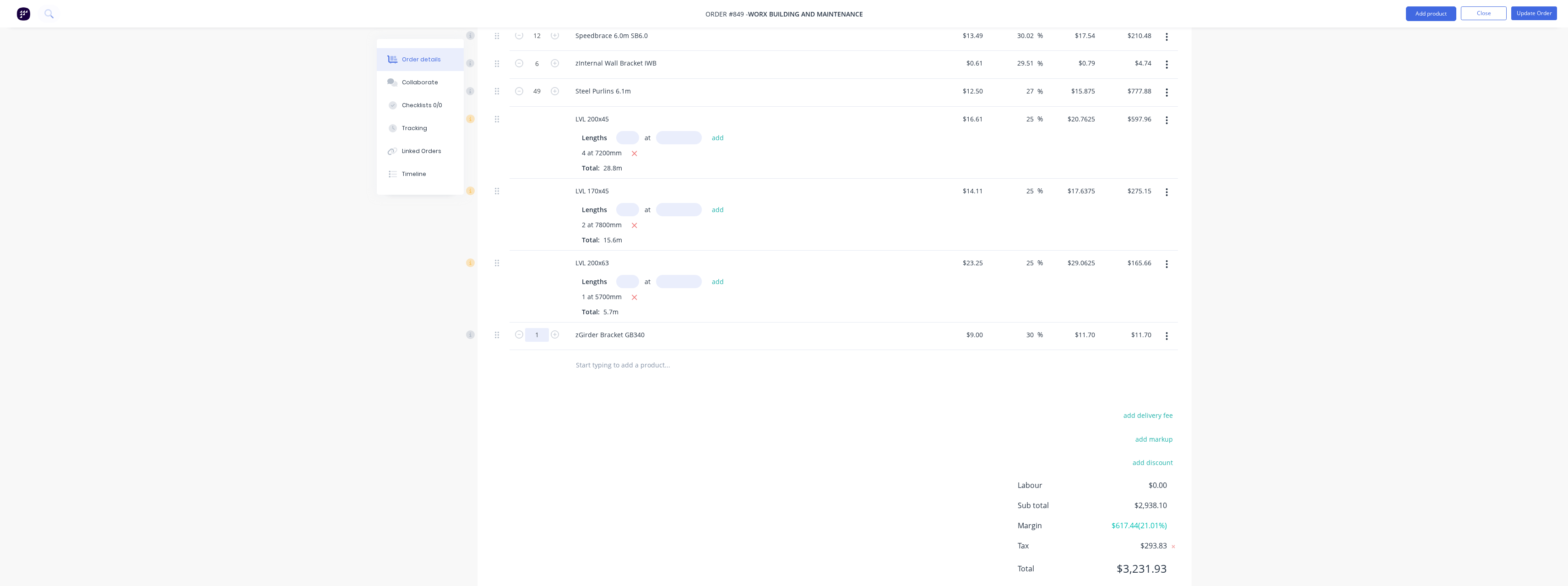
type input "10"
type input "$117.00"
click at [635, 368] on input "text" at bounding box center [667, 365] width 183 height 18
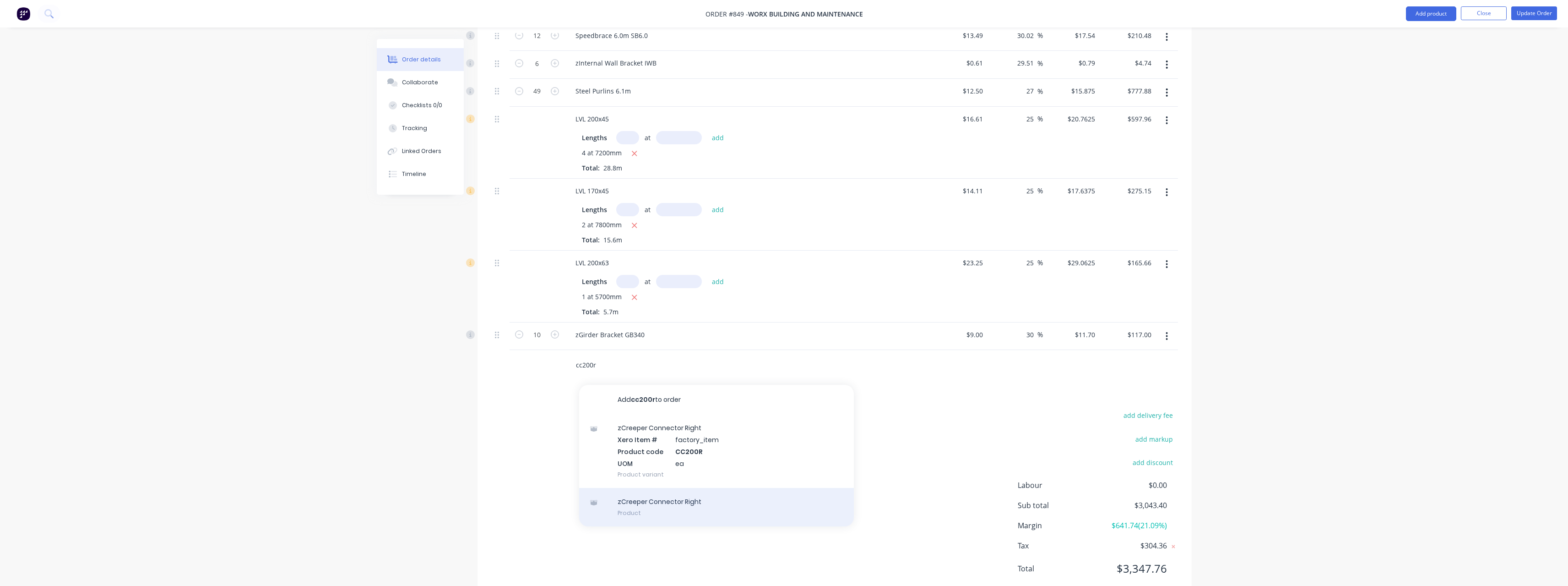
type input "cc200r"
click at [676, 497] on div "zCreeper Connector Right Product" at bounding box center [716, 507] width 274 height 39
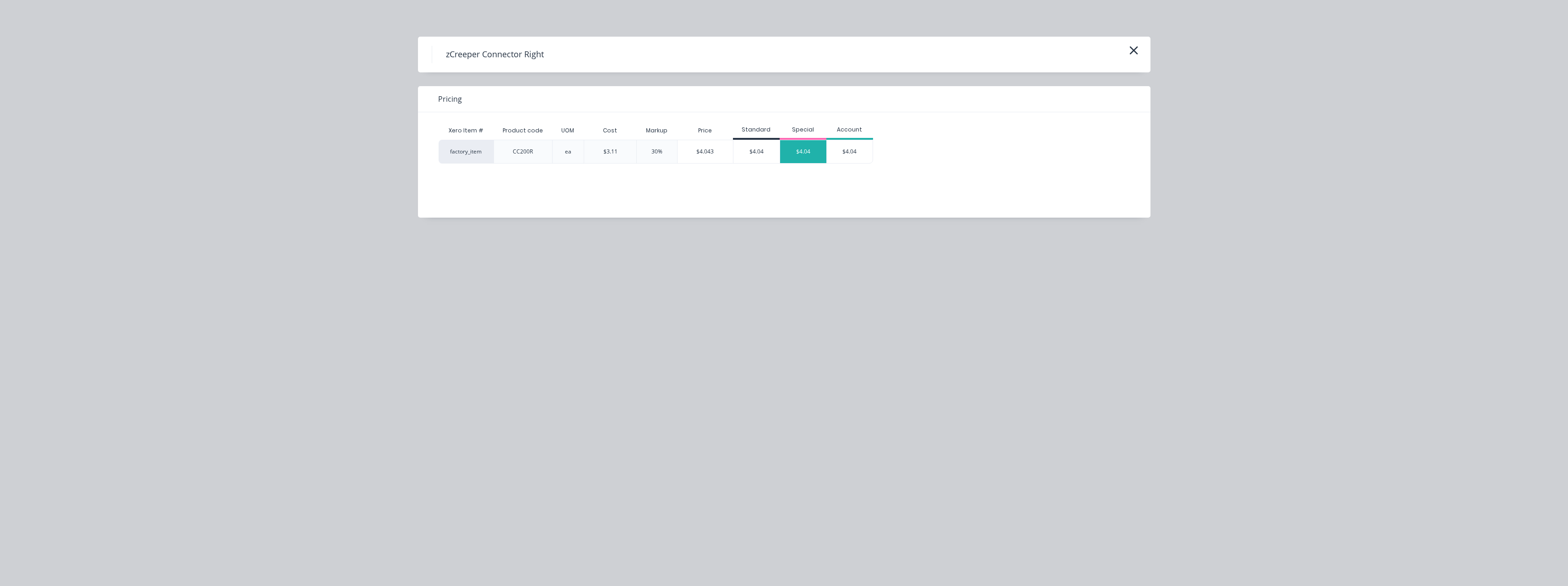
click at [803, 150] on div "$4.04" at bounding box center [803, 151] width 46 height 23
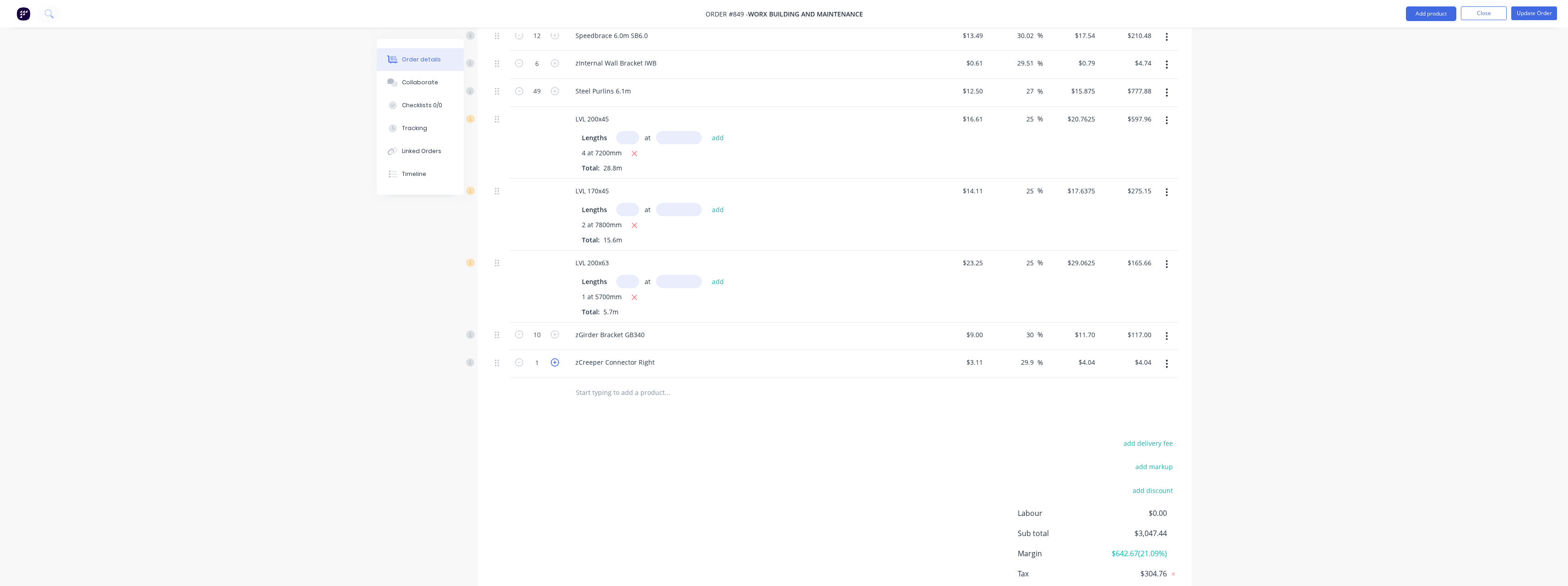
click at [554, 364] on icon "button" at bounding box center [554, 362] width 8 height 8
type input "2"
type input "$8.08"
click at [591, 390] on input "text" at bounding box center [667, 393] width 183 height 18
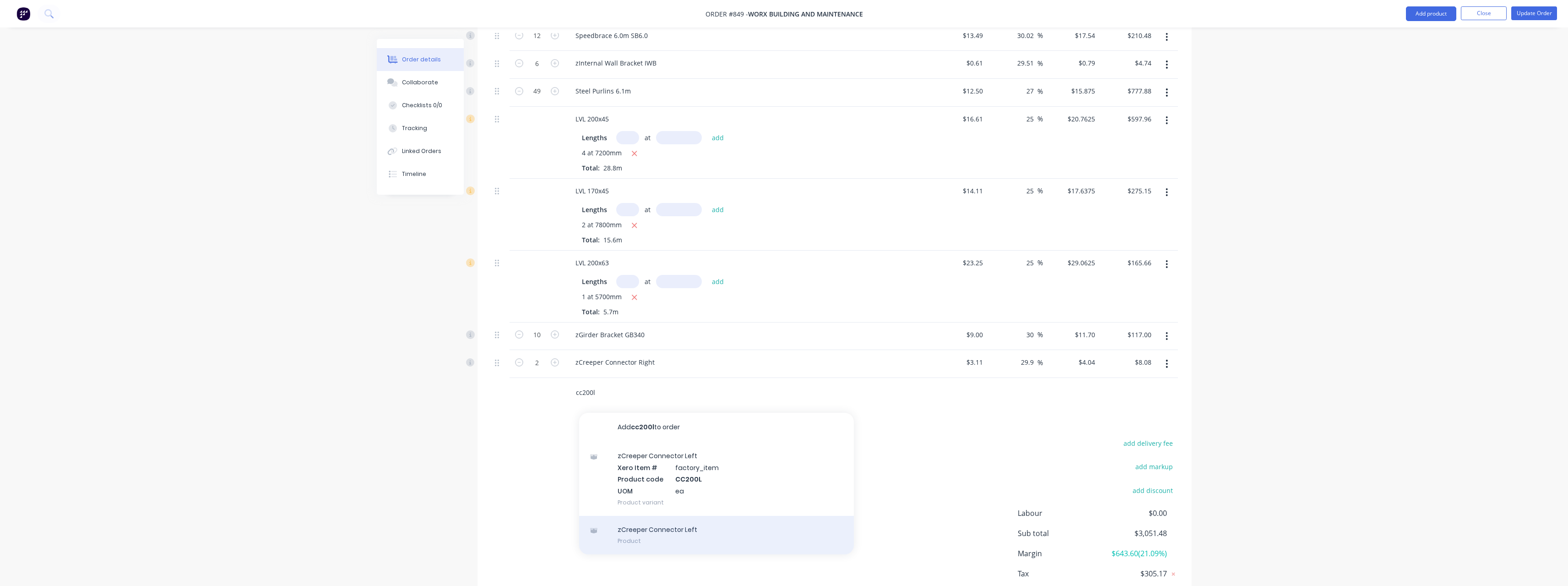
type input "cc200l"
click at [652, 524] on div "zCreeper Connector Left Product" at bounding box center [716, 535] width 274 height 39
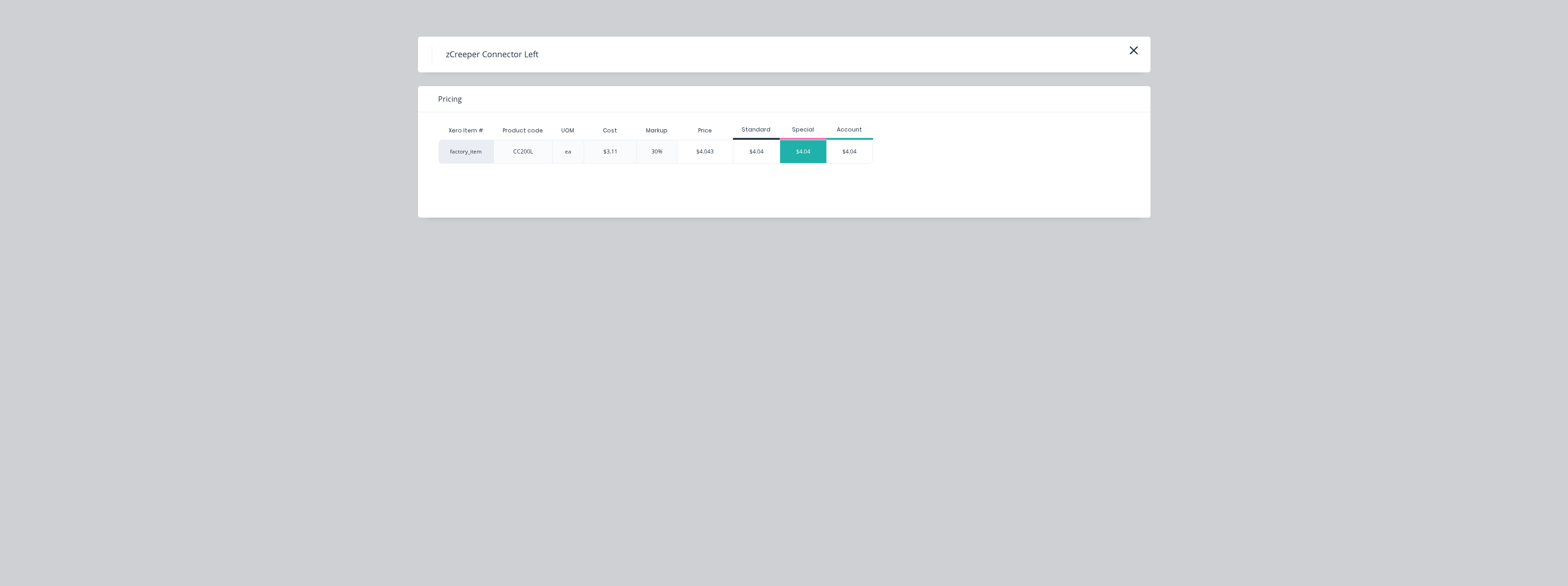
click at [810, 150] on div "$4.04" at bounding box center [803, 151] width 46 height 23
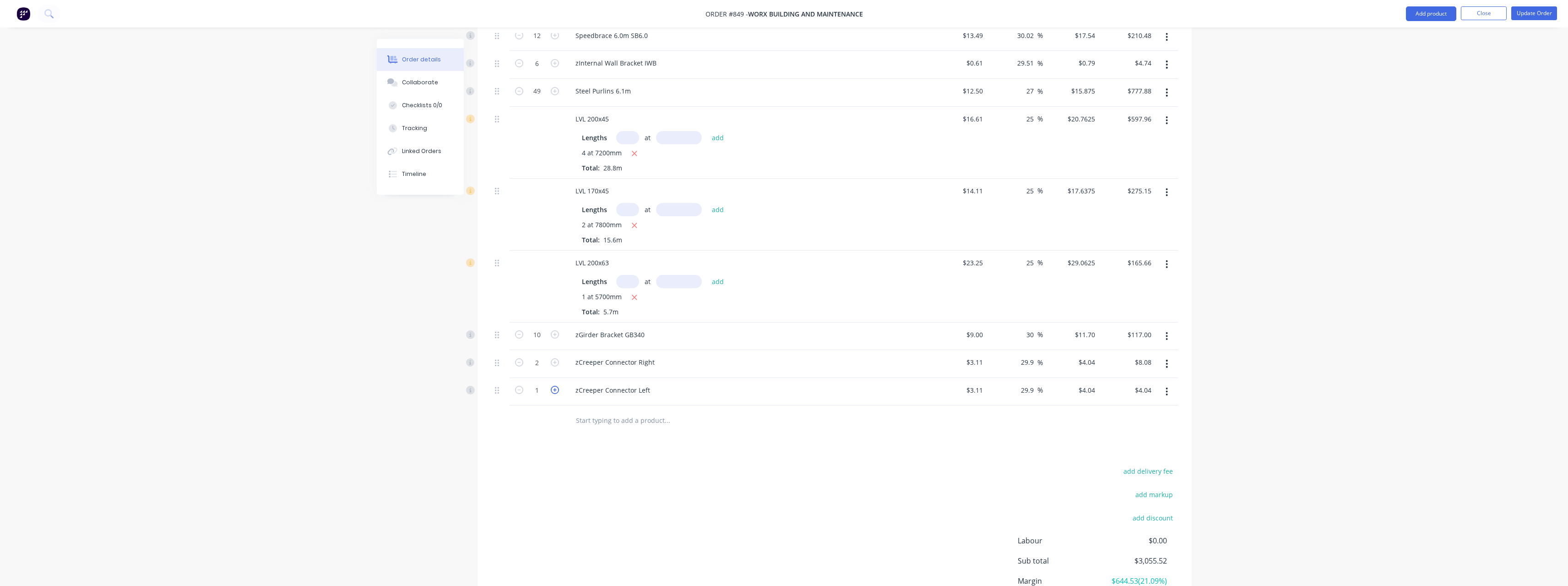
click at [556, 390] on icon "button" at bounding box center [554, 390] width 8 height 8
type input "2"
type input "$8.08"
click at [587, 417] on input "text" at bounding box center [667, 420] width 183 height 18
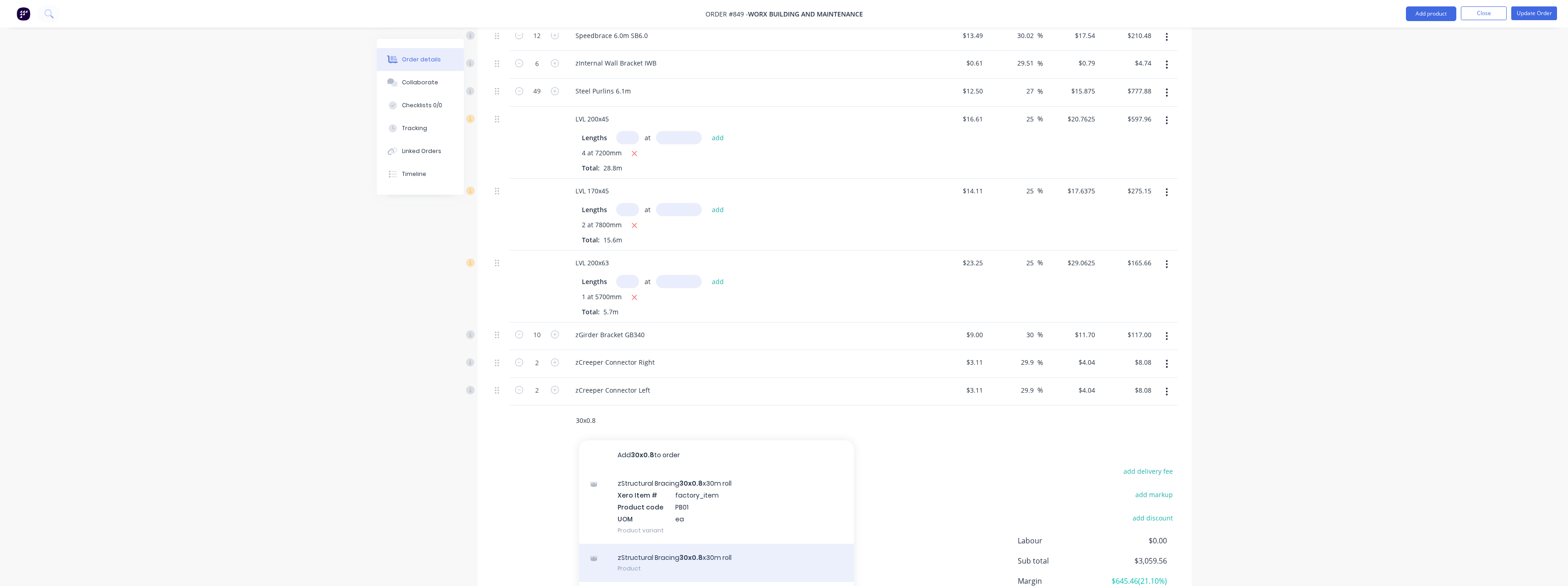
type input "30x0.8"
click at [695, 562] on div "zStructural Bracing 30x0.8 x30m roll Product" at bounding box center [716, 563] width 274 height 39
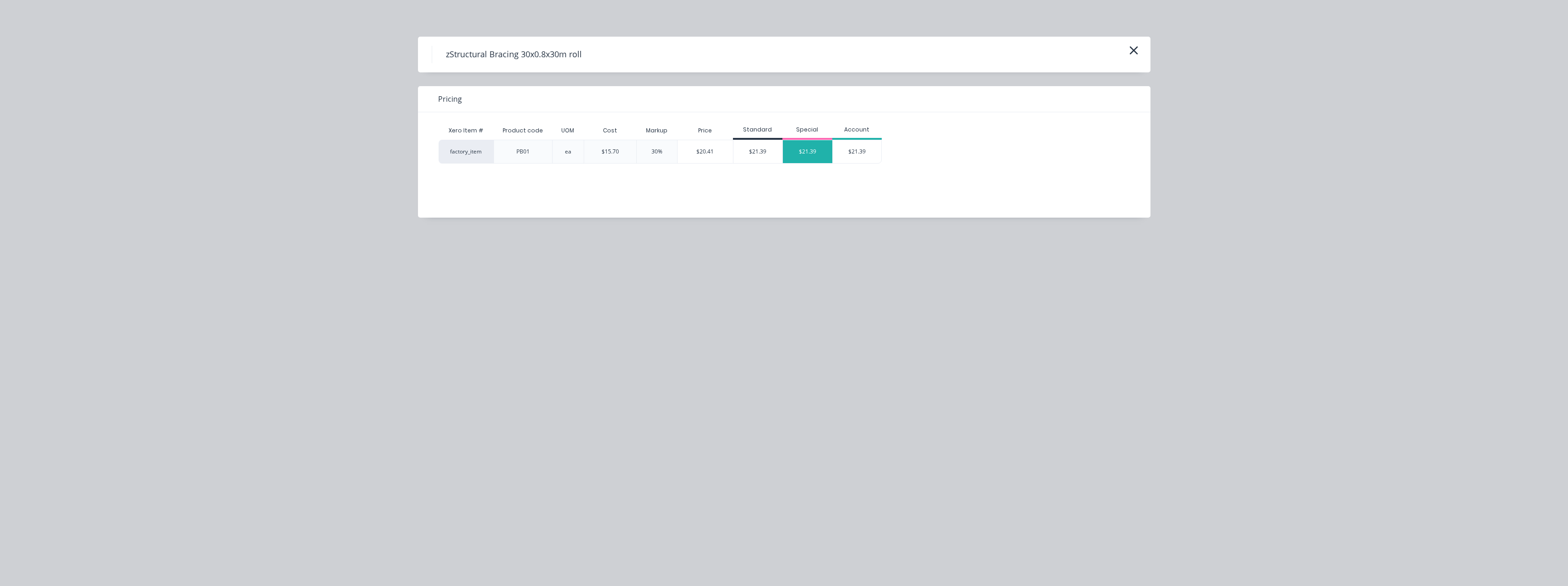
click at [803, 158] on div "$21.39" at bounding box center [808, 151] width 50 height 23
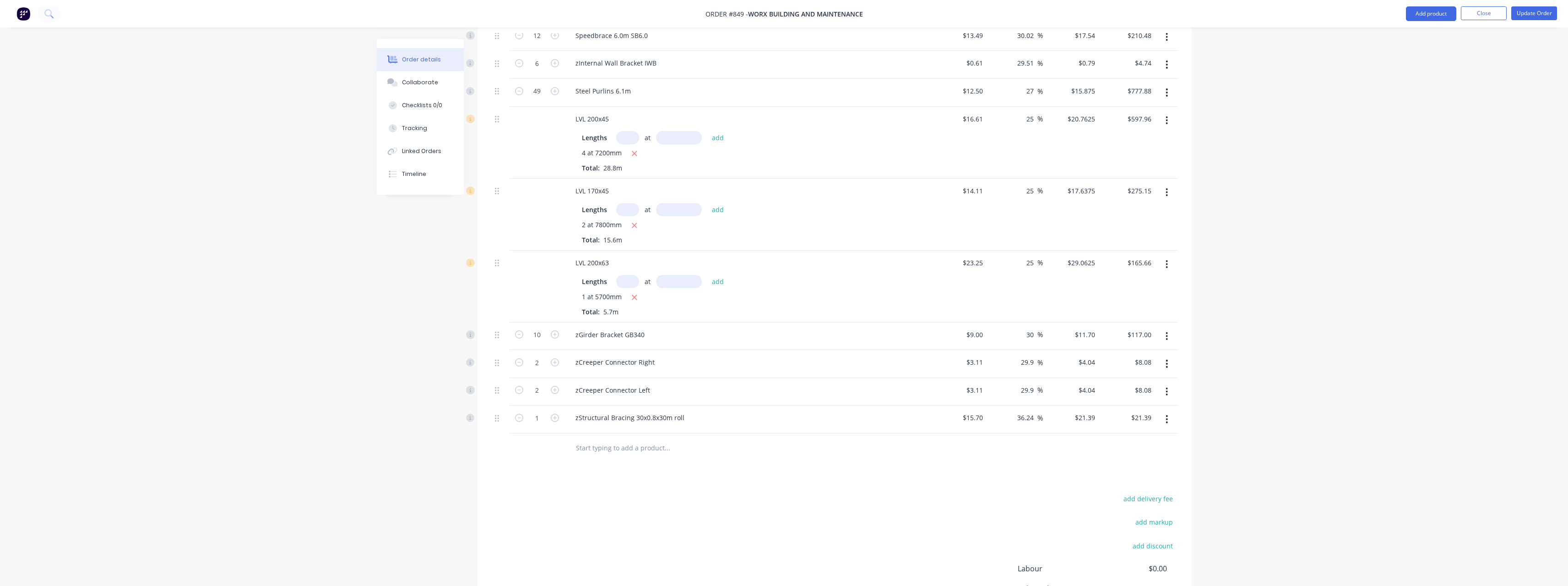
click at [614, 445] on input "text" at bounding box center [667, 448] width 183 height 18
click at [619, 451] on input "text" at bounding box center [667, 448] width 183 height 18
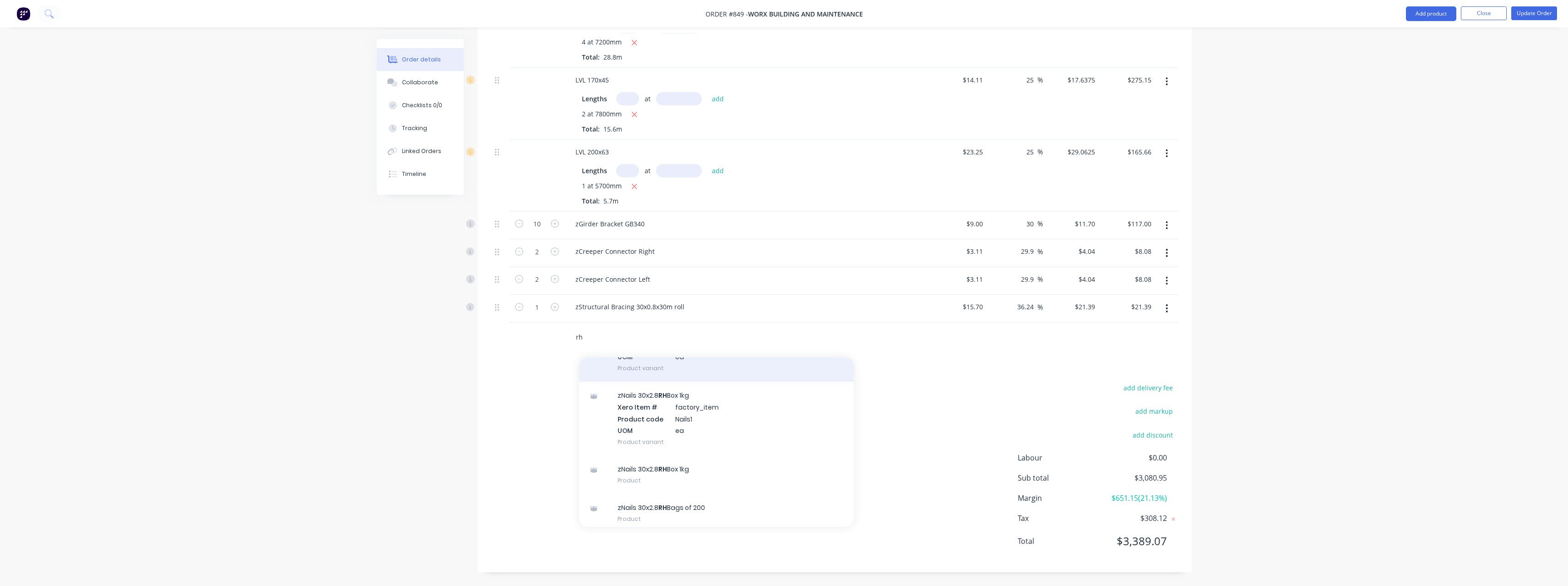
scroll to position [84, 0]
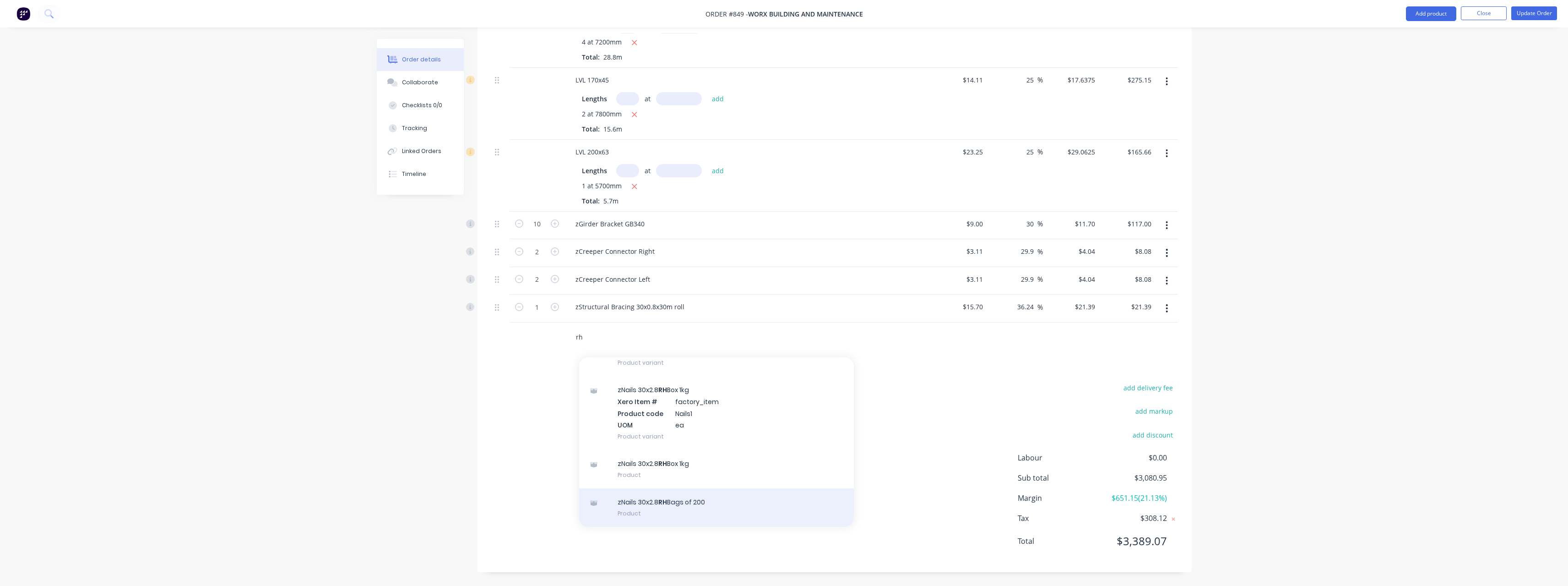
type input "rh"
click at [701, 498] on div "zNails 30x2.8 RH Bags of 200 Product" at bounding box center [716, 507] width 274 height 39
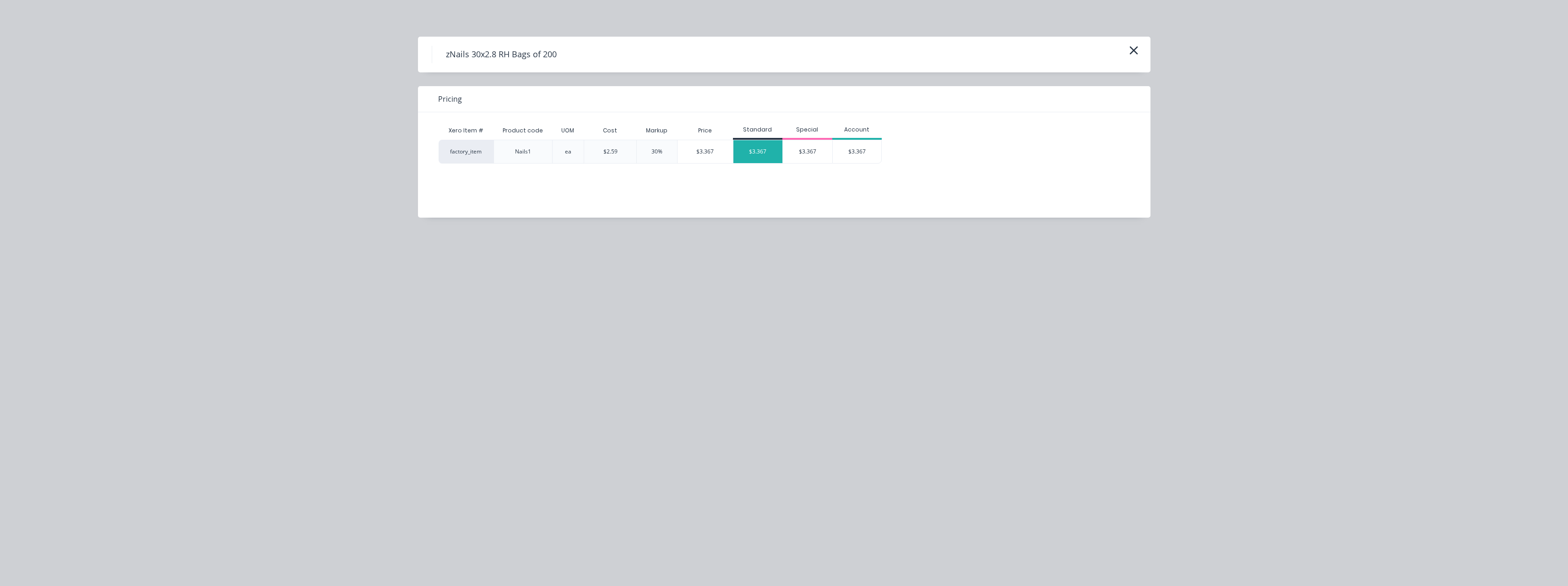
click at [767, 145] on div "$3.367" at bounding box center [758, 151] width 50 height 23
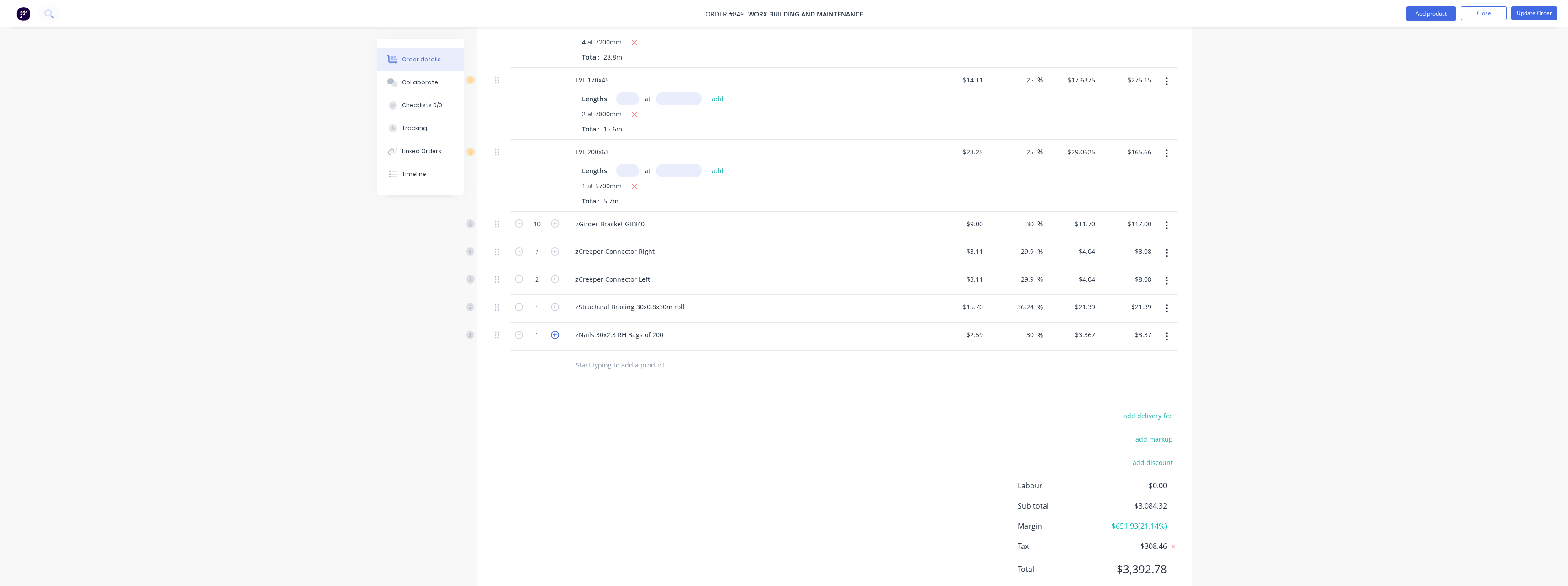
click at [555, 335] on icon "button" at bounding box center [554, 335] width 8 height 8
type input "2"
type input "$6.73"
click at [555, 335] on icon "button" at bounding box center [554, 335] width 8 height 8
type input "3"
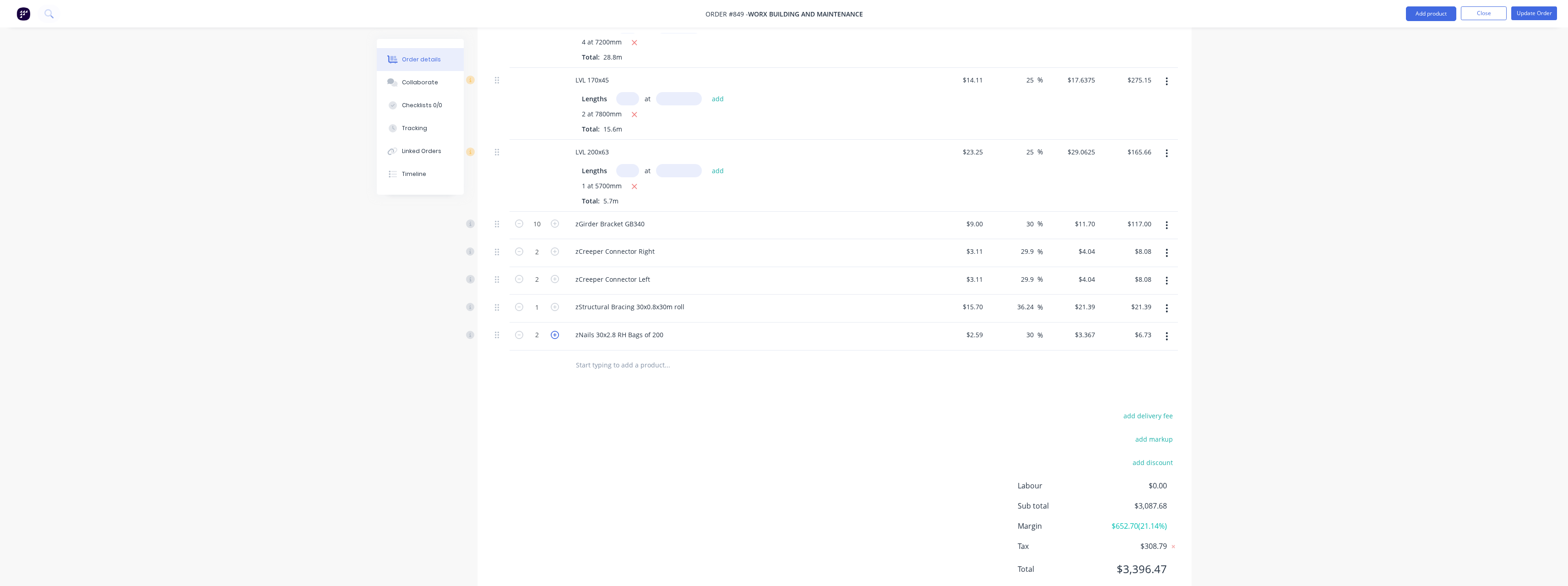
type input "$10.10"
click at [555, 335] on icon "button" at bounding box center [554, 335] width 8 height 8
type input "4"
type input "$13.47"
click at [606, 366] on input "text" at bounding box center [667, 365] width 183 height 18
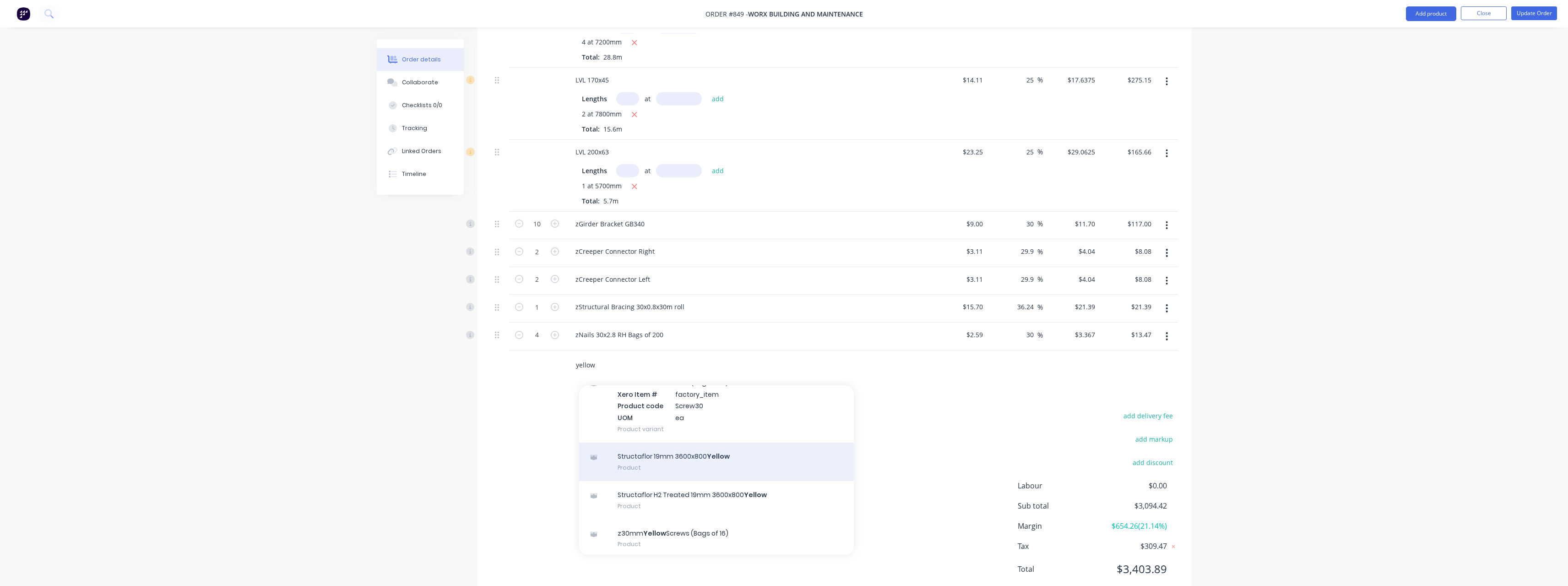
scroll to position [196, 0]
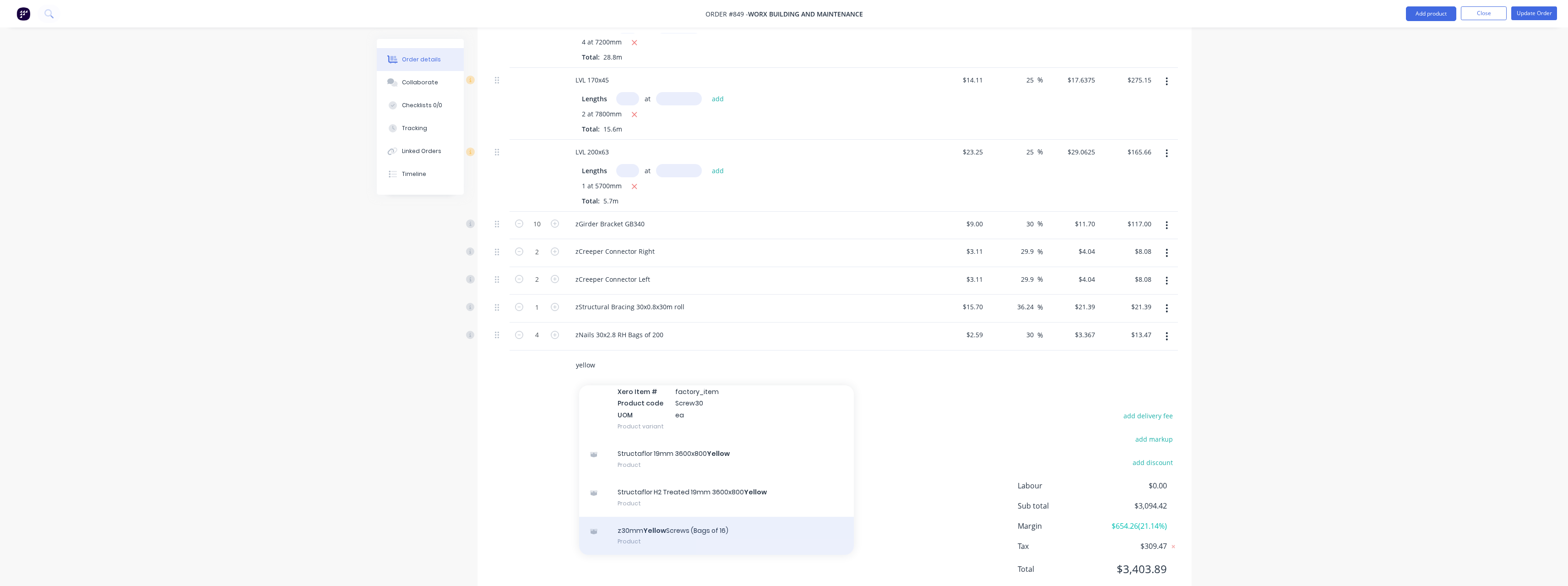
type input "yellow"
click at [709, 525] on div "z30mm Yellow Screws (Bags of 16) Product" at bounding box center [716, 536] width 274 height 39
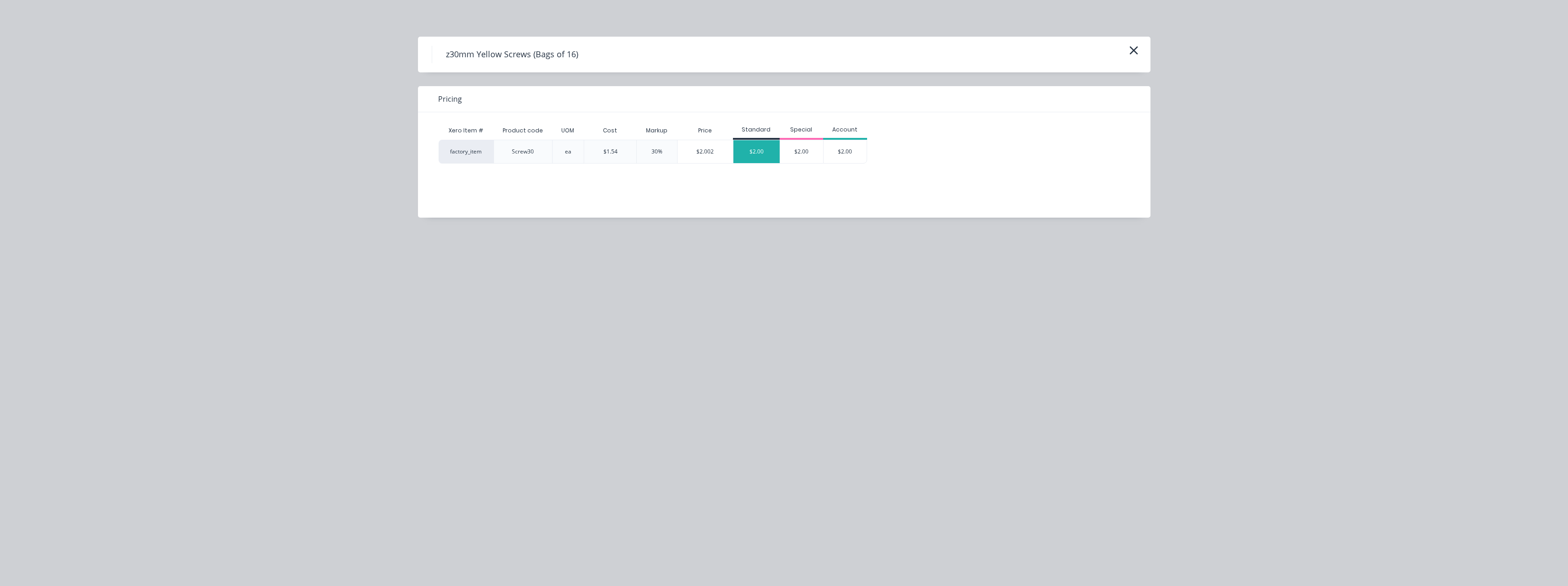
click at [754, 154] on div "$2.00" at bounding box center [757, 151] width 46 height 23
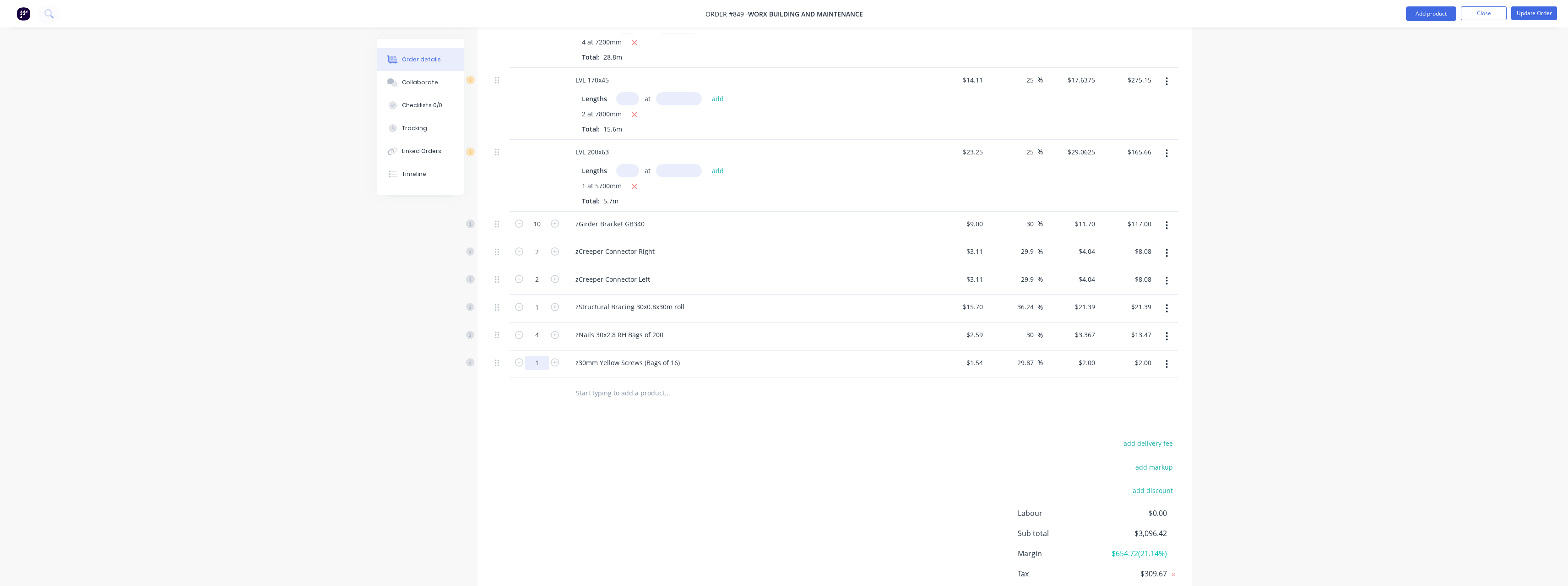
type input "10"
type input "$20.00"
click at [622, 396] on input "text" at bounding box center [667, 393] width 183 height 18
click at [1535, 16] on button "Update Order" at bounding box center [1534, 13] width 46 height 13
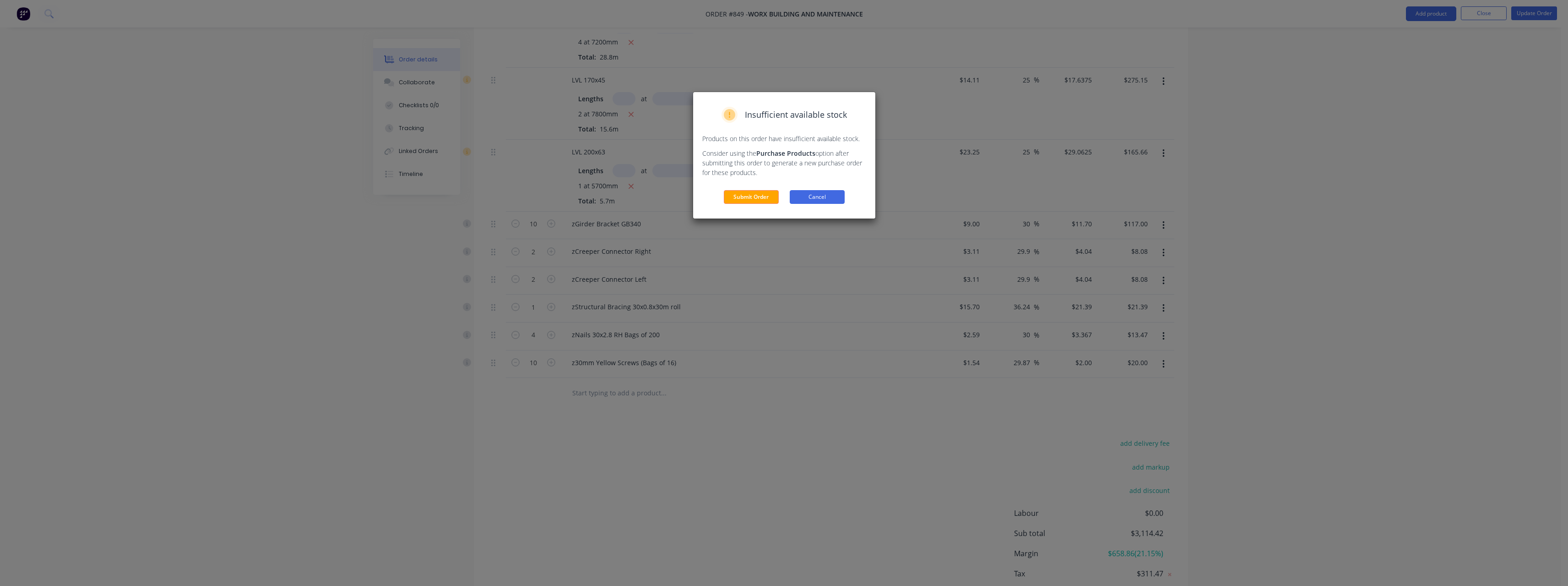
click at [818, 198] on button "Cancel" at bounding box center [817, 197] width 55 height 13
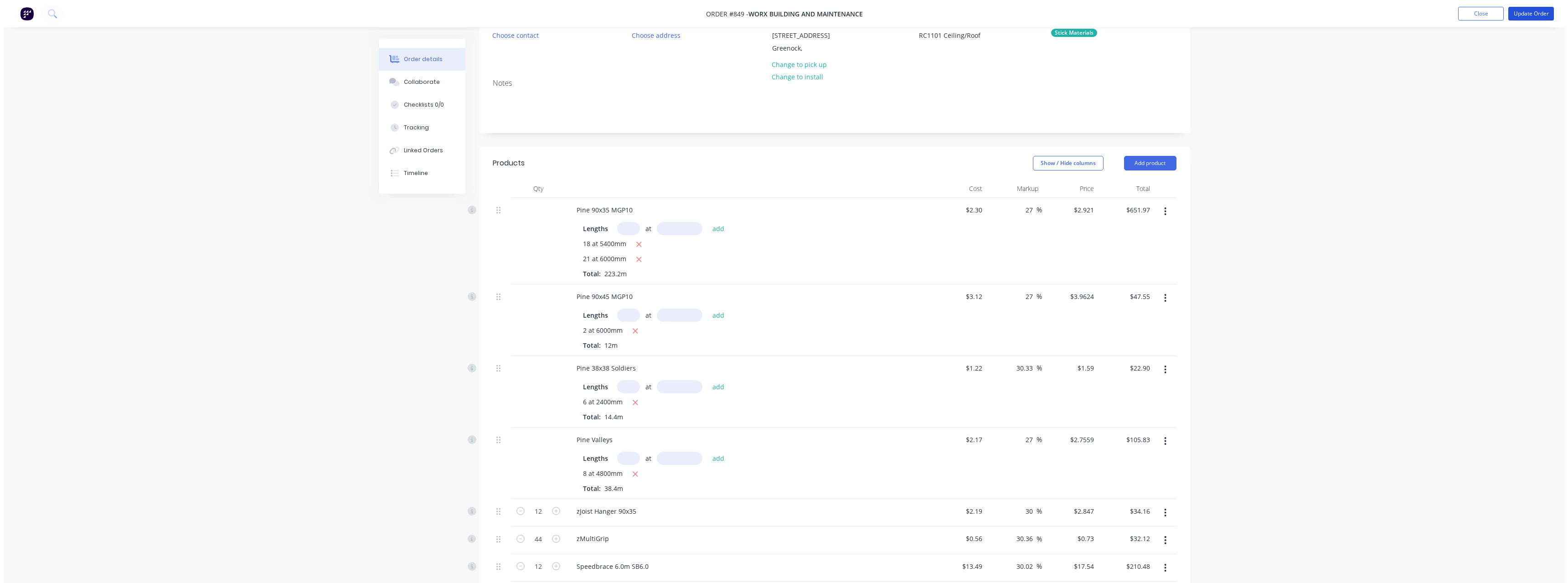
scroll to position [0, 0]
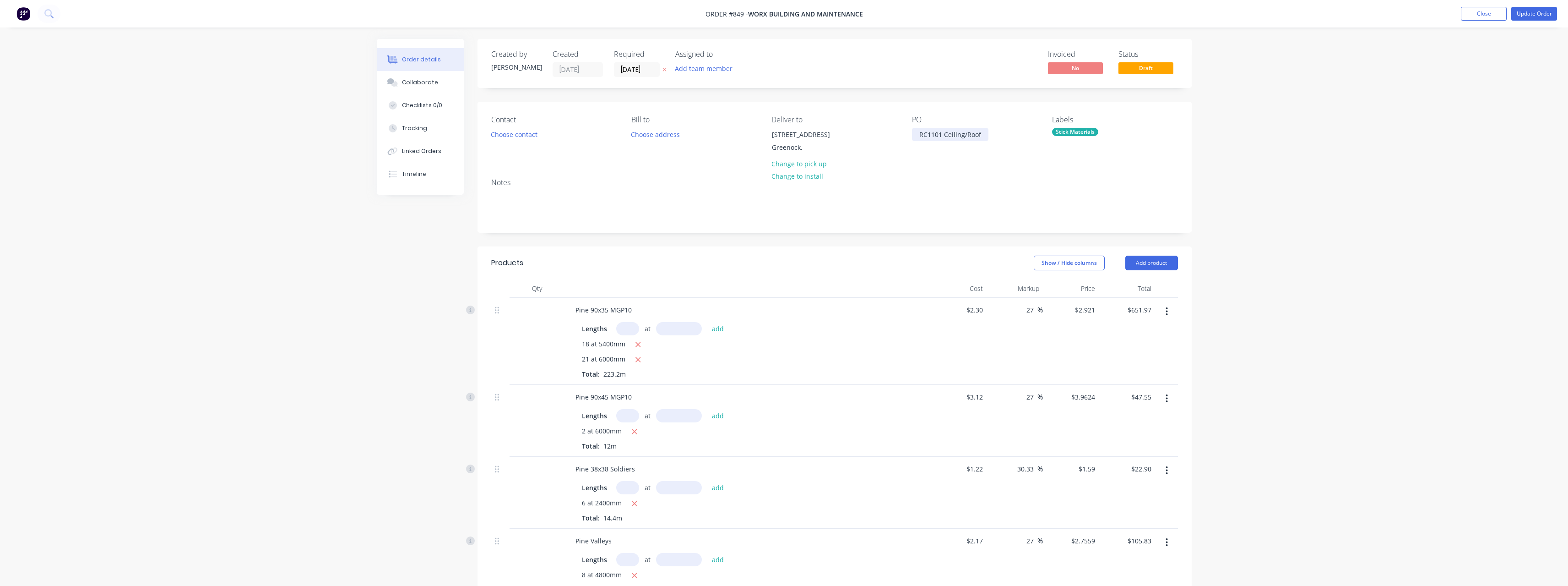
drag, startPoint x: 984, startPoint y: 136, endPoint x: 967, endPoint y: 157, distance: 27.0
click at [984, 138] on div "RC1101 Ceiling/Roof" at bounding box center [950, 135] width 76 height 13
click at [1528, 18] on button "Update Order" at bounding box center [1534, 13] width 46 height 13
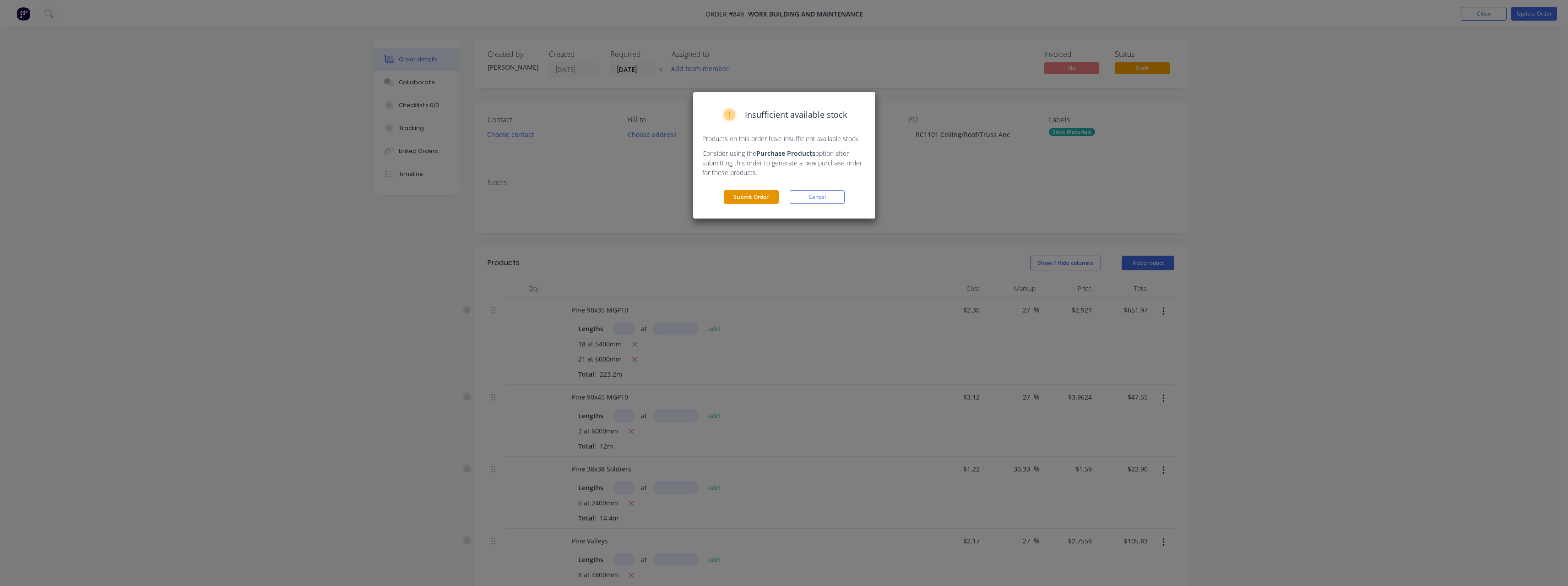
click at [745, 199] on button "Submit Order" at bounding box center [751, 197] width 55 height 13
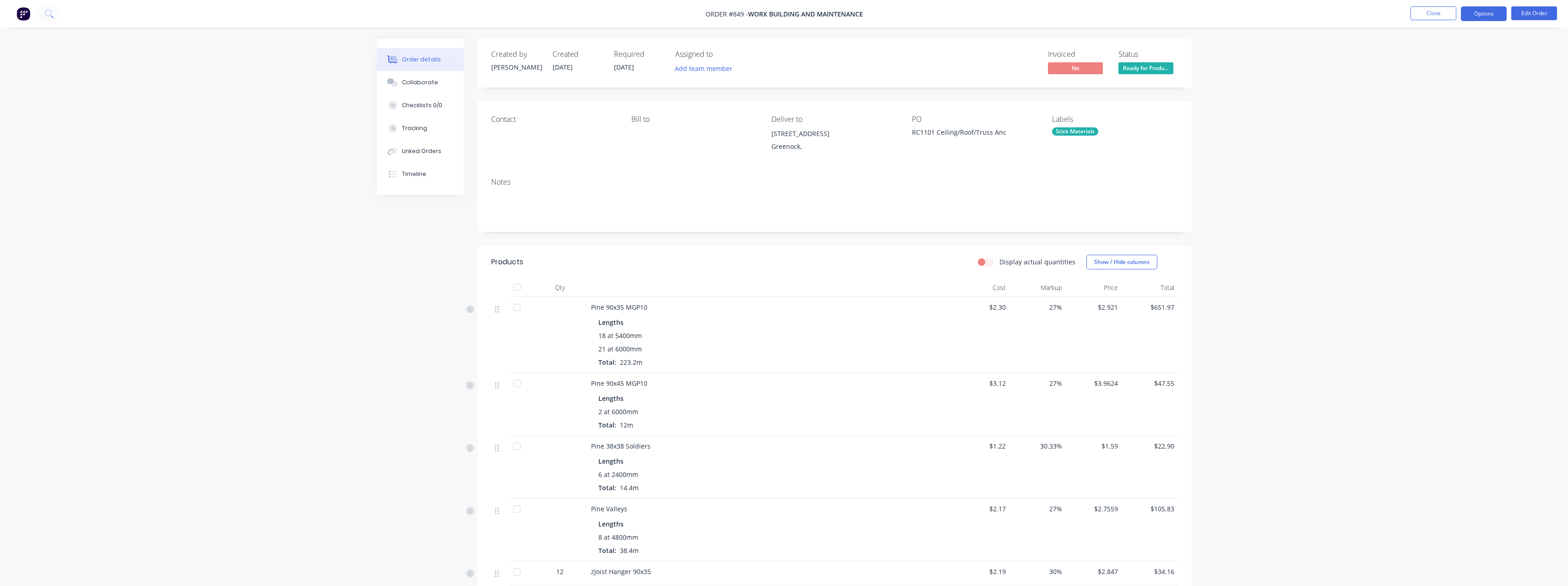
click at [1481, 12] on button "Options" at bounding box center [1484, 13] width 46 height 15
click at [1471, 105] on div "Work Order" at bounding box center [1456, 111] width 84 height 13
click at [1463, 93] on div "Without pricing" at bounding box center [1456, 92] width 84 height 13
click at [229, 72] on div "Order details Collaborate Checklists 0/0 Tracking Linked Orders Timeline Order …" at bounding box center [784, 588] width 1568 height 1176
click at [1427, 18] on button "Close" at bounding box center [1433, 13] width 46 height 13
